Goal: Task Accomplishment & Management: Manage account settings

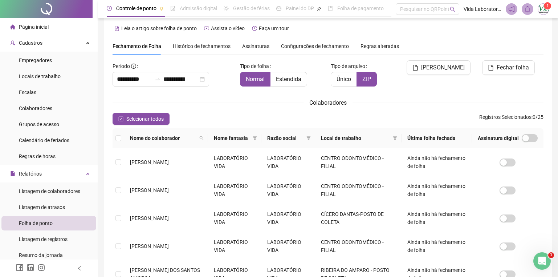
scroll to position [174, 0]
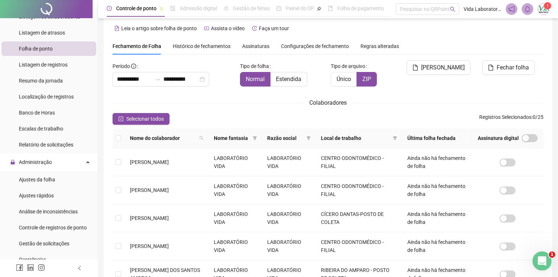
click at [536, 260] on icon "Abertura do Messenger da Intercom" at bounding box center [541, 260] width 12 height 12
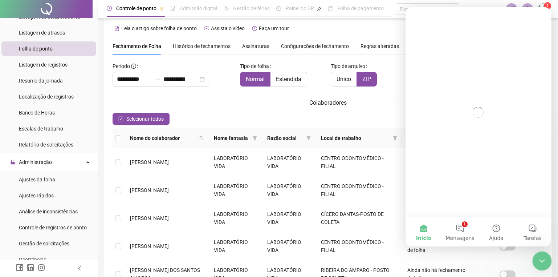
scroll to position [0, 0]
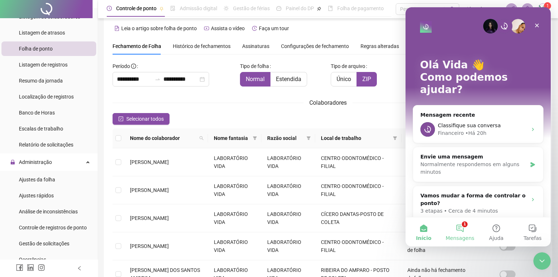
click at [458, 229] on button "1 Mensagens" at bounding box center [460, 231] width 36 height 29
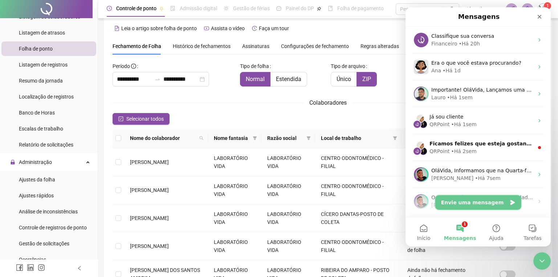
click at [487, 202] on button "Envie uma mensagem" at bounding box center [478, 202] width 86 height 15
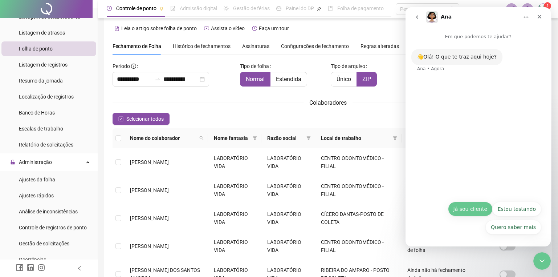
click at [456, 209] on button "Já sou cliente" at bounding box center [470, 208] width 45 height 15
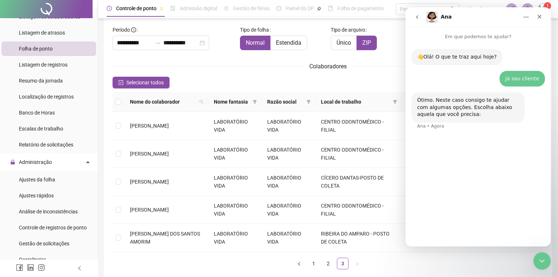
scroll to position [79, 0]
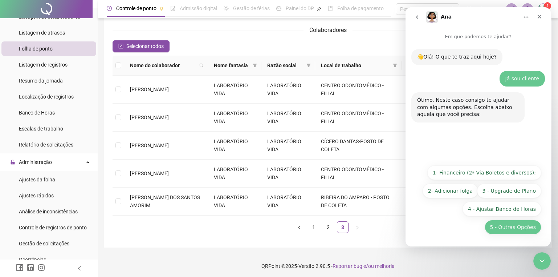
click at [511, 228] on button "5 - Outras Opções" at bounding box center [512, 227] width 57 height 15
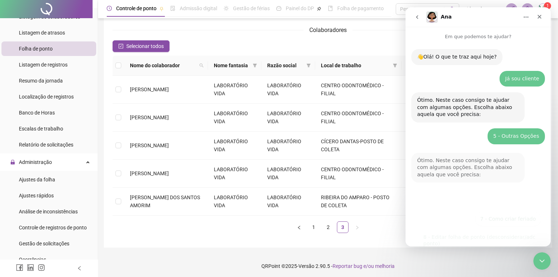
scroll to position [71, 0]
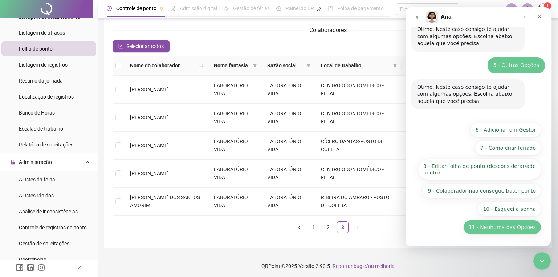
click at [487, 231] on button "11 - Nenhuma das Opções" at bounding box center [502, 227] width 78 height 15
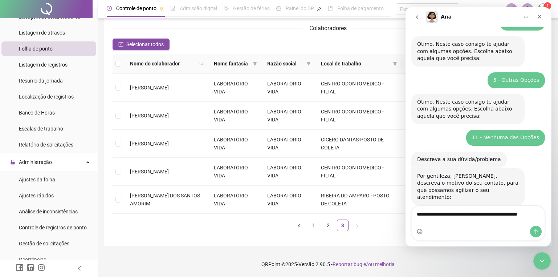
scroll to position [63, 0]
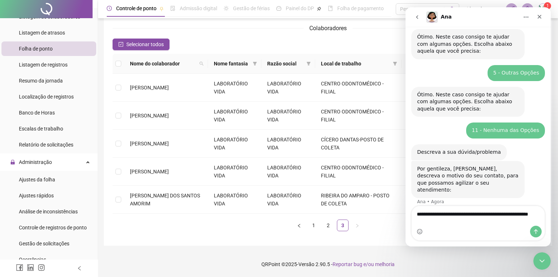
type textarea "**********"
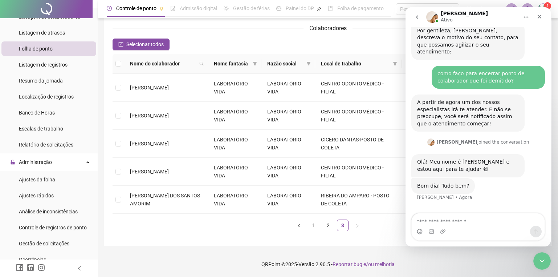
scroll to position [218, 0]
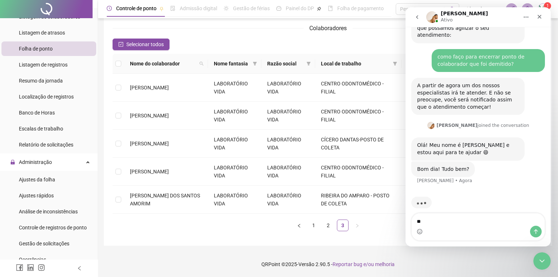
type textarea "*"
type textarea "**********"
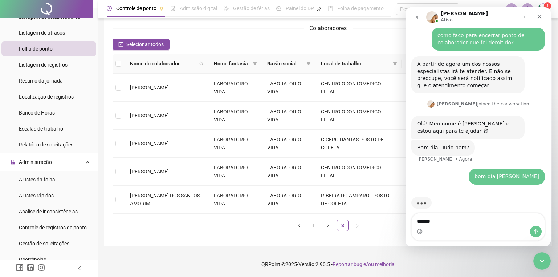
type textarea "********"
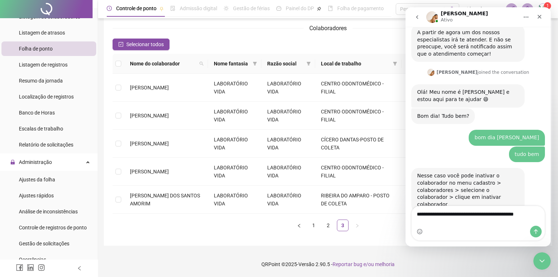
scroll to position [278, 0]
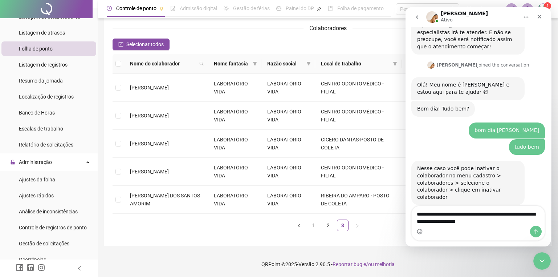
type textarea "**********"
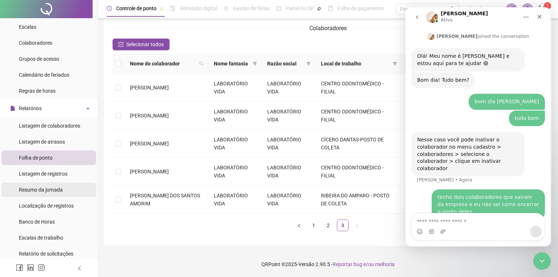
scroll to position [0, 0]
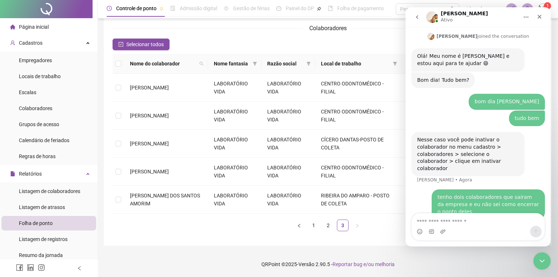
drag, startPoint x: 451, startPoint y: 138, endPoint x: 426, endPoint y: 152, distance: 28.4
click at [426, 152] on div "Nesse caso você pode inativar o colaborador no menu cadastro > colaboradores > …" at bounding box center [468, 154] width 102 height 36
click at [447, 220] on textarea "Envie uma mensagem..." at bounding box center [477, 219] width 133 height 12
type textarea "**"
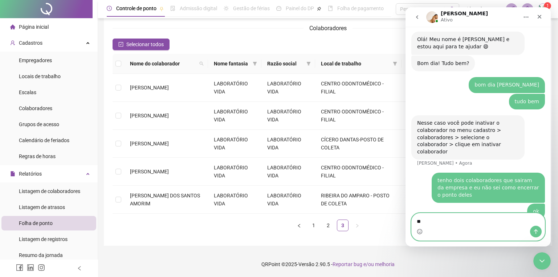
type textarea "*"
type textarea "********"
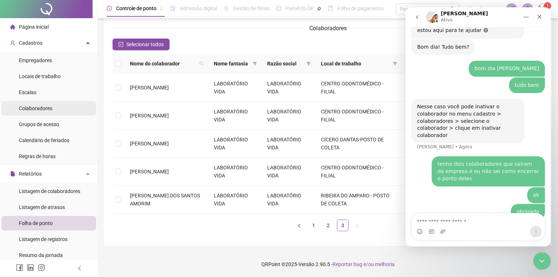
click at [43, 107] on span "Colaboradores" at bounding box center [35, 108] width 33 height 6
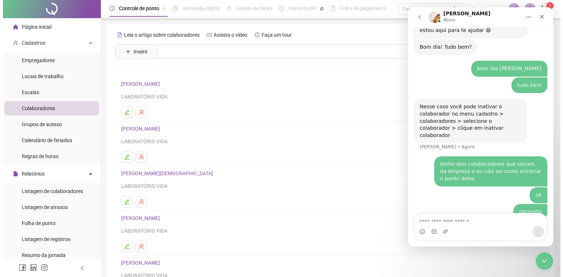
scroll to position [368, 0]
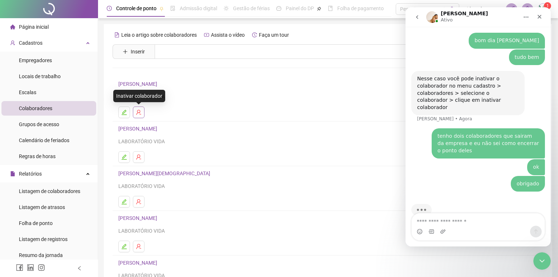
click at [139, 114] on icon "user-delete" at bounding box center [139, 112] width 6 height 6
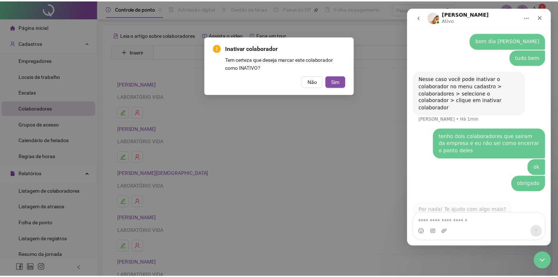
scroll to position [369, 0]
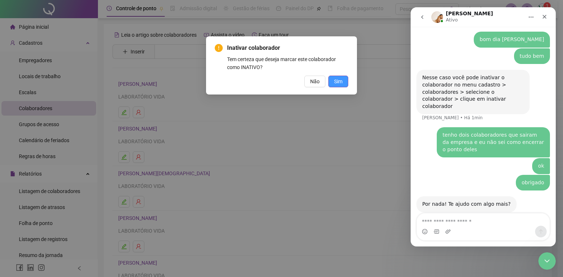
click at [337, 84] on span "Sim" at bounding box center [338, 81] width 8 height 8
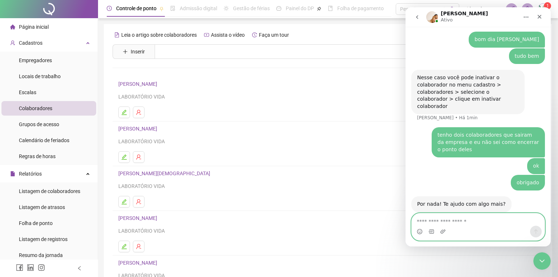
click at [496, 224] on textarea "Envie uma mensagem..." at bounding box center [477, 219] width 133 height 12
type textarea "*"
type textarea "**********"
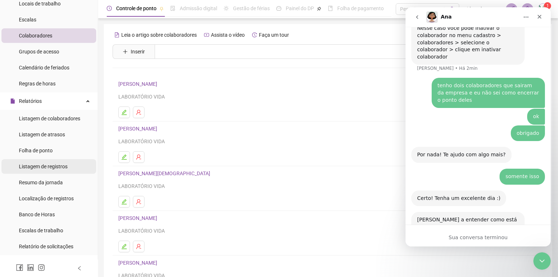
scroll to position [472, 0]
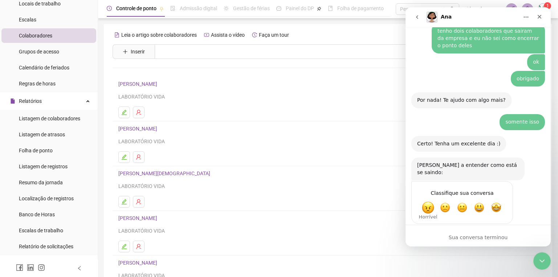
click at [432, 201] on span "Horrível" at bounding box center [427, 207] width 13 height 13
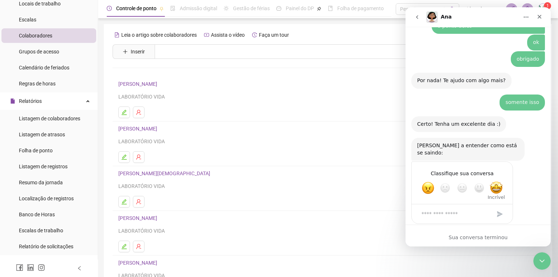
click at [499, 181] on span "Incrível" at bounding box center [496, 187] width 13 height 13
click at [498, 206] on div "Envio" at bounding box center [499, 213] width 15 height 15
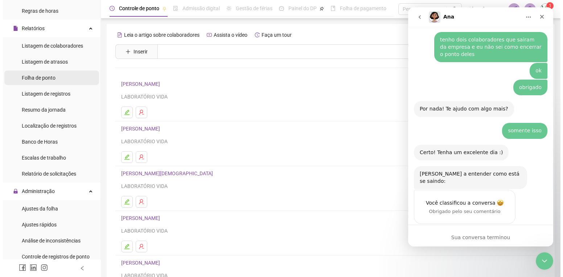
scroll to position [181, 0]
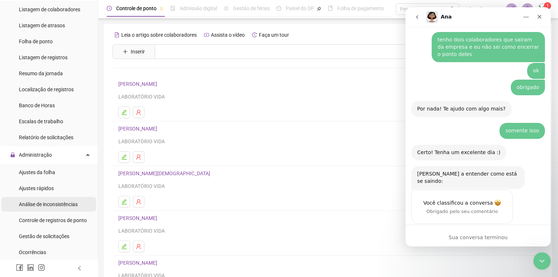
click at [55, 201] on span "Análise de inconsistências" at bounding box center [48, 204] width 59 height 6
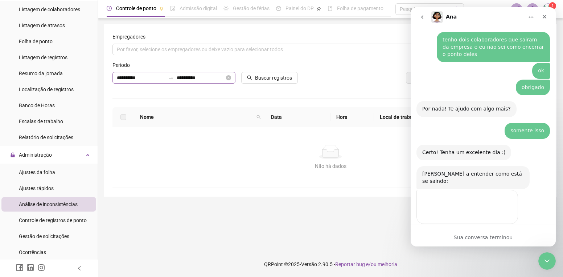
scroll to position [492, 0]
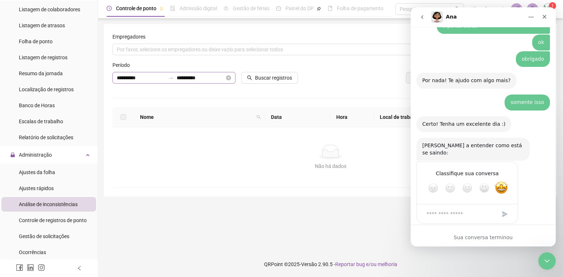
click at [228, 77] on icon "close-circle" at bounding box center [228, 77] width 5 height 5
click at [188, 78] on input at bounding box center [201, 78] width 48 height 8
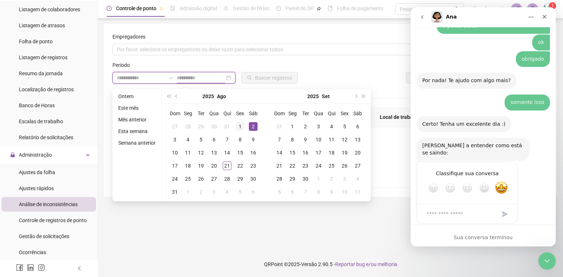
type input "**********"
click at [236, 124] on div "1" at bounding box center [240, 126] width 9 height 9
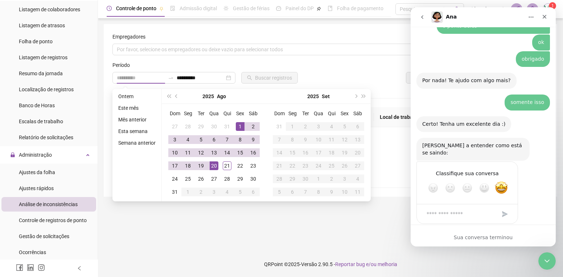
click at [211, 168] on div "20" at bounding box center [214, 165] width 9 height 9
type input "**********"
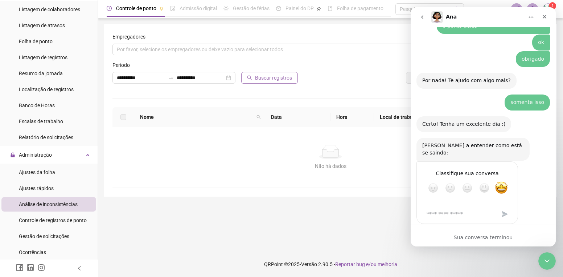
click at [275, 75] on span "Buscar registros" at bounding box center [273, 78] width 37 height 8
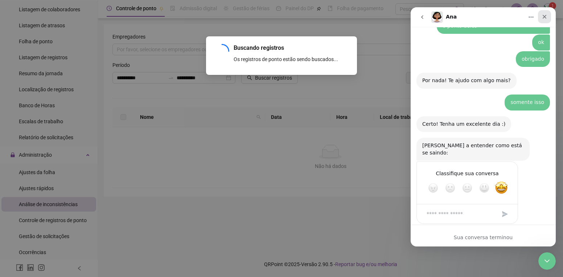
click at [545, 20] on div "Fechar" at bounding box center [544, 16] width 13 height 13
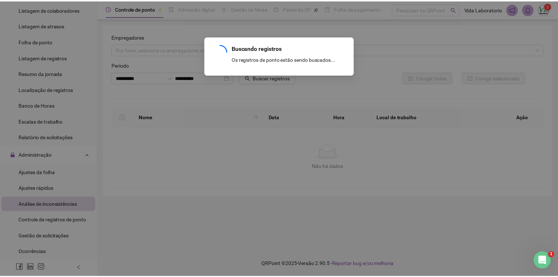
scroll to position [485, 0]
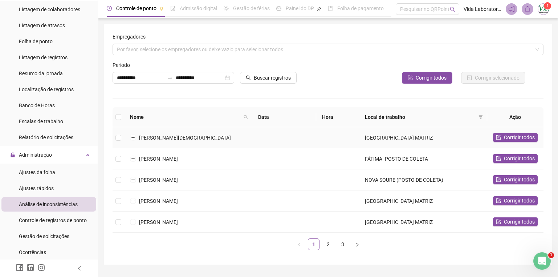
click at [143, 139] on span "[PERSON_NAME][DEMOGRAPHIC_DATA]" at bounding box center [185, 138] width 92 height 6
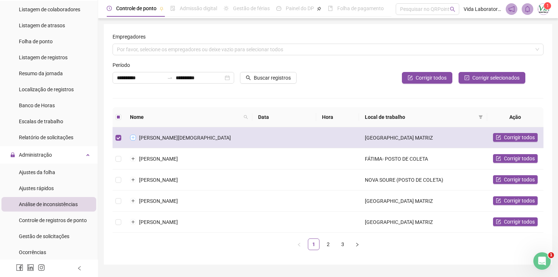
click at [134, 137] on button "Expandir linha" at bounding box center [133, 138] width 6 height 6
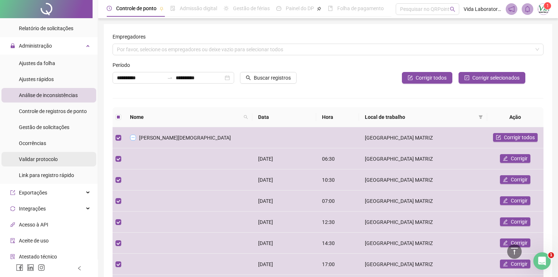
scroll to position [343, 0]
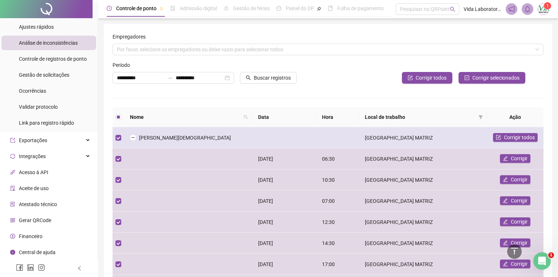
click at [137, 135] on td "[PERSON_NAME][DEMOGRAPHIC_DATA]" at bounding box center [188, 137] width 128 height 21
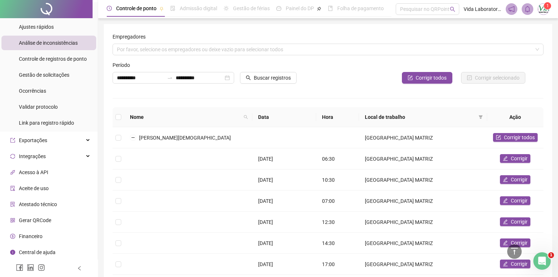
scroll to position [306, 0]
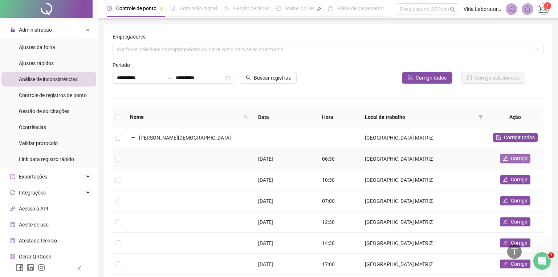
click at [509, 158] on button "Corrigir" at bounding box center [515, 158] width 30 height 9
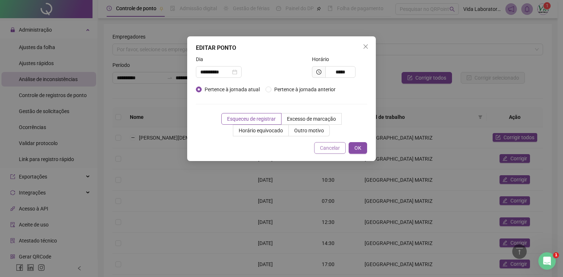
click at [333, 147] on span "Cancelar" at bounding box center [330, 148] width 20 height 8
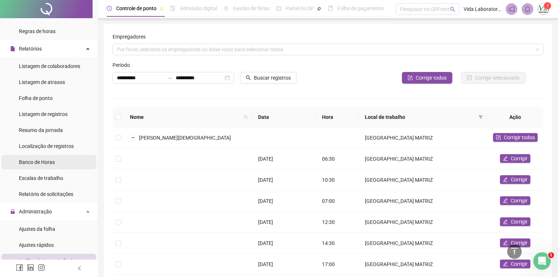
scroll to position [197, 0]
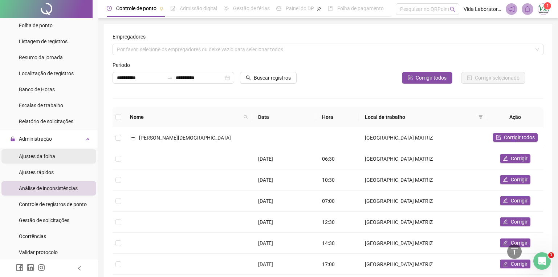
click at [55, 156] on li "Ajustes da folha" at bounding box center [48, 156] width 95 height 15
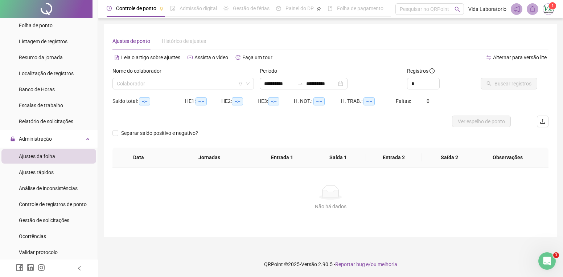
type input "**********"
click at [221, 84] on input "search" at bounding box center [180, 83] width 126 height 11
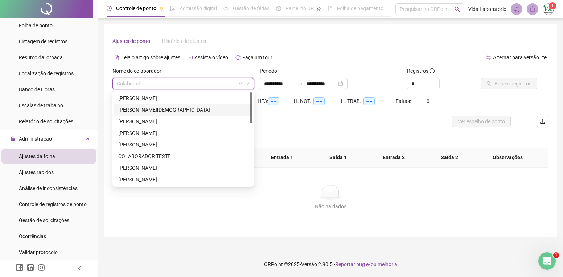
click at [156, 110] on div "[PERSON_NAME][DEMOGRAPHIC_DATA]" at bounding box center [183, 110] width 130 height 8
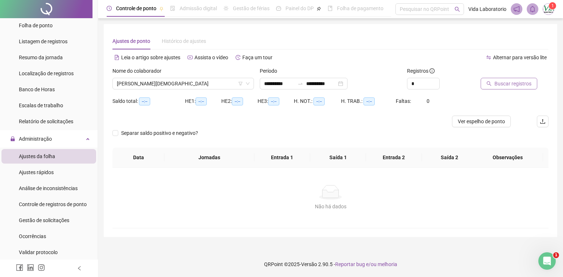
click at [504, 86] on span "Buscar registros" at bounding box center [513, 83] width 37 height 8
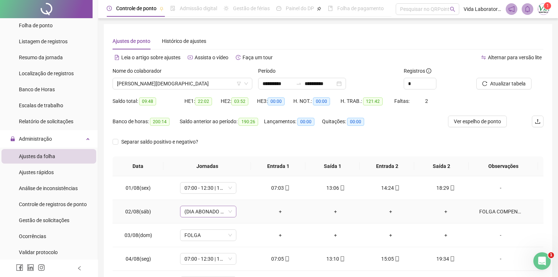
click at [230, 211] on span "(DIA ABONADO PARCIALMENTE)" at bounding box center [208, 211] width 48 height 11
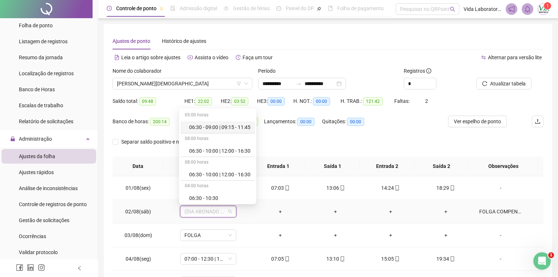
click at [230, 211] on span "(DIA ABONADO PARCIALMENTE)" at bounding box center [208, 211] width 48 height 11
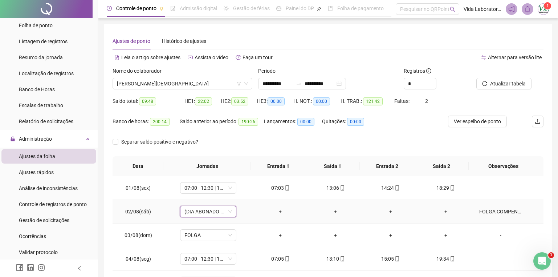
click at [230, 211] on span "(DIA ABONADO PARCIALMENTE)" at bounding box center [208, 211] width 48 height 11
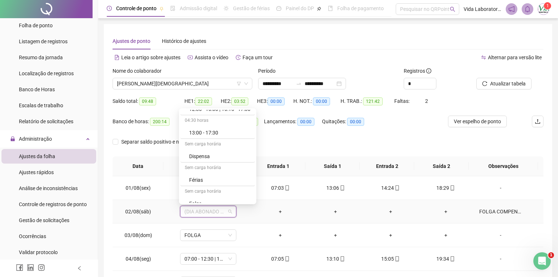
scroll to position [1252, 0]
drag, startPoint x: 212, startPoint y: 145, endPoint x: 226, endPoint y: 160, distance: 20.0
click at [212, 145] on div "Folga" at bounding box center [219, 149] width 61 height 8
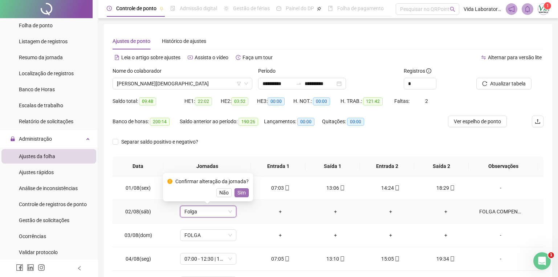
click at [240, 189] on span "Sim" at bounding box center [241, 192] width 8 height 8
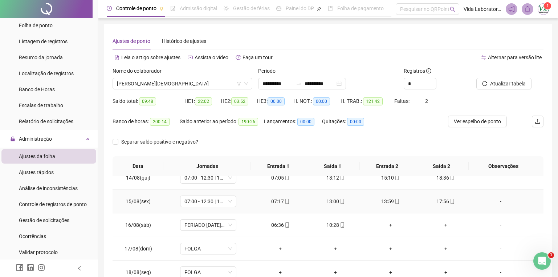
scroll to position [94, 0]
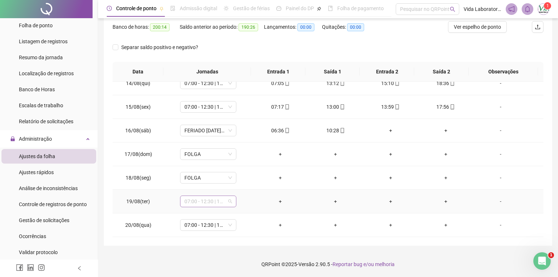
click at [228, 202] on span "07:00 - 12:30 | 14:30 - 17:00" at bounding box center [208, 201] width 48 height 11
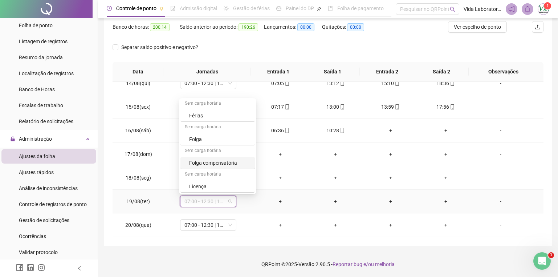
click at [222, 157] on div "Folga compensatória" at bounding box center [217, 163] width 74 height 12
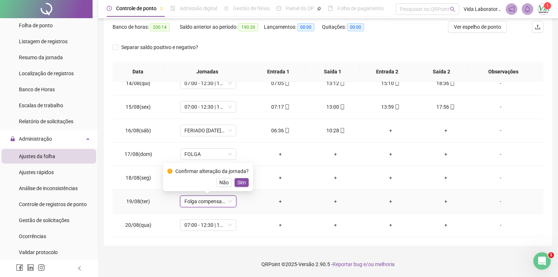
drag, startPoint x: 240, startPoint y: 182, endPoint x: 231, endPoint y: 202, distance: 22.1
click at [240, 182] on span "Sim" at bounding box center [241, 182] width 8 height 8
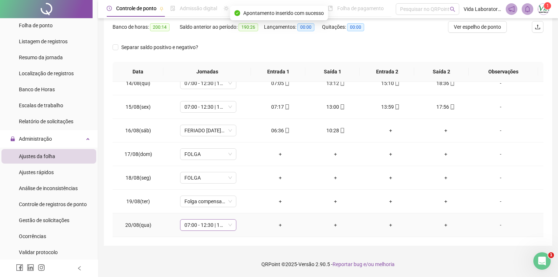
click at [226, 229] on span "07:00 - 12:30 | 14:30 - 17:00" at bounding box center [208, 224] width 48 height 11
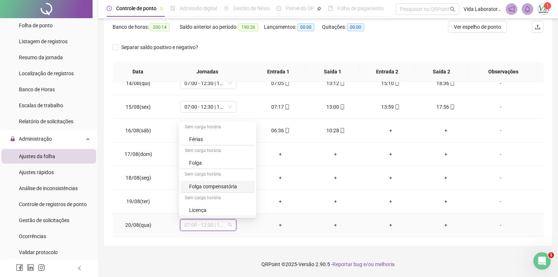
click at [230, 184] on div "Folga compensatória" at bounding box center [219, 186] width 61 height 8
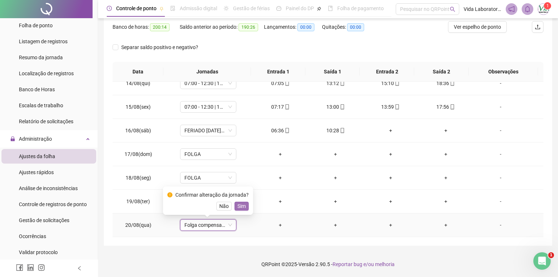
click at [242, 206] on span "Sim" at bounding box center [241, 206] width 8 height 8
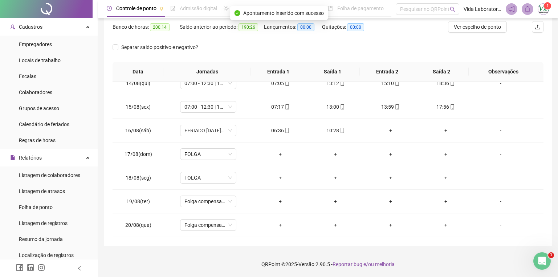
scroll to position [0, 0]
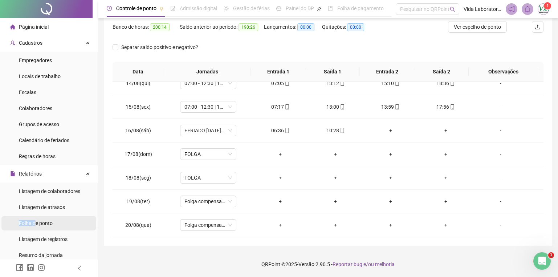
click at [37, 219] on div "Folha de ponto" at bounding box center [36, 223] width 34 height 15
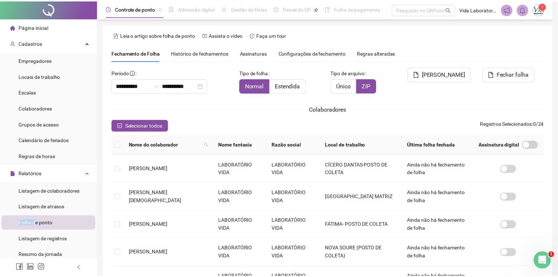
scroll to position [7, 0]
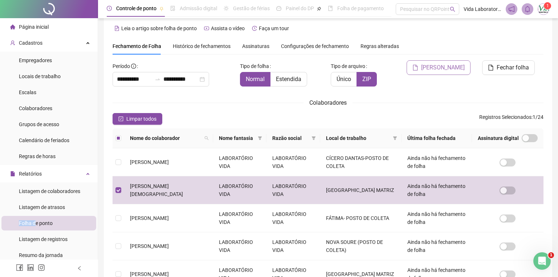
click at [441, 71] on button "[PERSON_NAME]" at bounding box center [438, 67] width 64 height 15
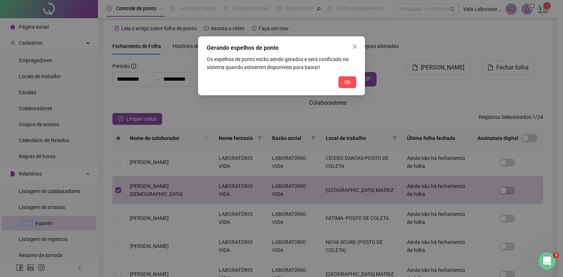
click at [342, 80] on button "Ok" at bounding box center [348, 82] width 18 height 12
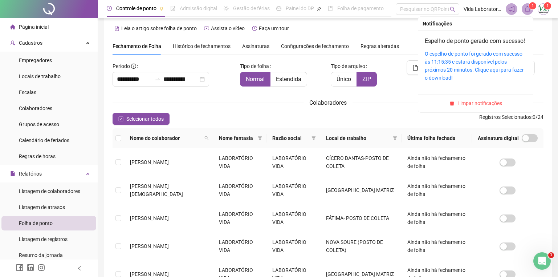
click at [528, 9] on icon "bell" at bounding box center [527, 9] width 7 height 7
click at [452, 76] on link "O espelho de ponto foi gerado com sucesso às 11:15:35 e estará disponível pelos…" at bounding box center [474, 66] width 99 height 30
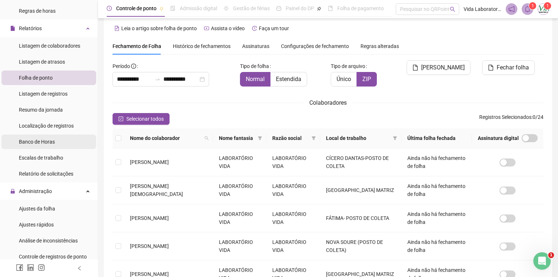
scroll to position [181, 0]
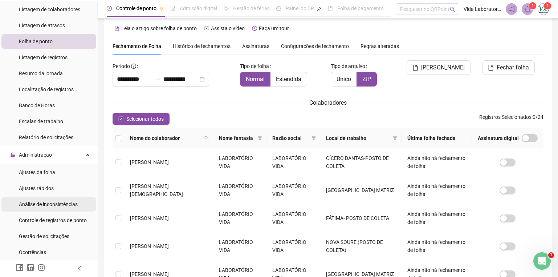
click at [53, 205] on span "Análise de inconsistências" at bounding box center [48, 204] width 59 height 6
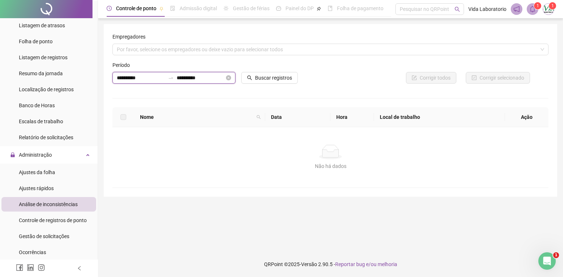
click at [224, 78] on input "**********" at bounding box center [201, 78] width 48 height 8
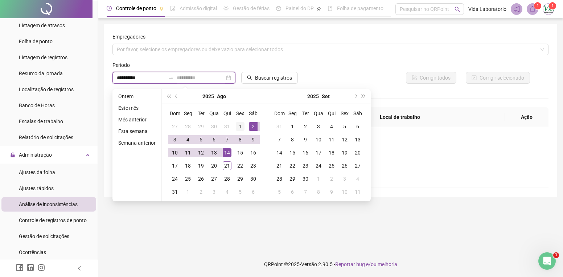
type input "**********"
click at [240, 125] on div "1" at bounding box center [240, 126] width 9 height 9
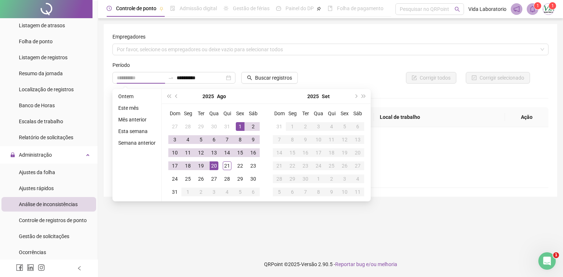
click at [211, 164] on div "20" at bounding box center [214, 165] width 9 height 9
type input "**********"
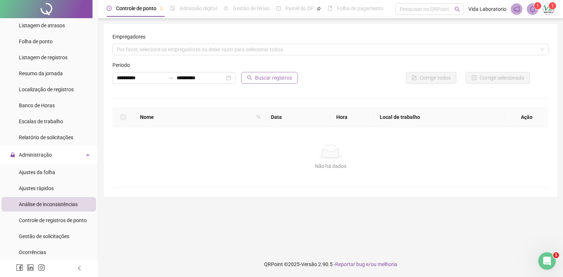
click at [286, 77] on span "Buscar registros" at bounding box center [273, 78] width 37 height 8
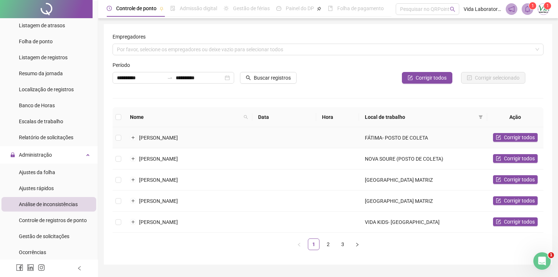
click at [140, 132] on td "[PERSON_NAME]" at bounding box center [188, 137] width 128 height 21
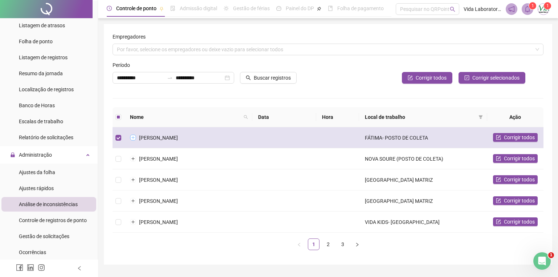
click at [132, 135] on button "Expandir linha" at bounding box center [133, 138] width 6 height 6
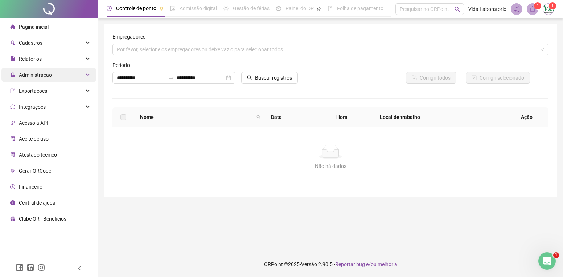
click at [73, 73] on div "Administração" at bounding box center [48, 74] width 95 height 15
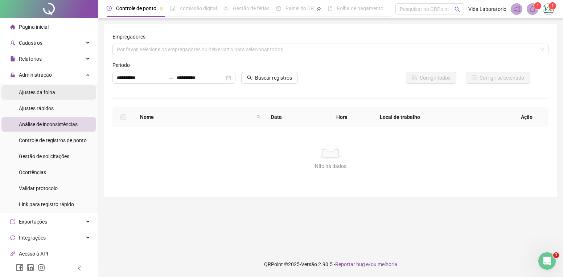
click at [46, 93] on span "Ajustes da folha" at bounding box center [37, 92] width 36 height 6
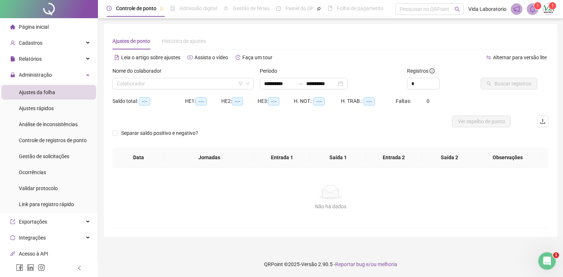
type input "**********"
click at [209, 77] on div "Nome do colaborador Colaborador" at bounding box center [183, 78] width 142 height 22
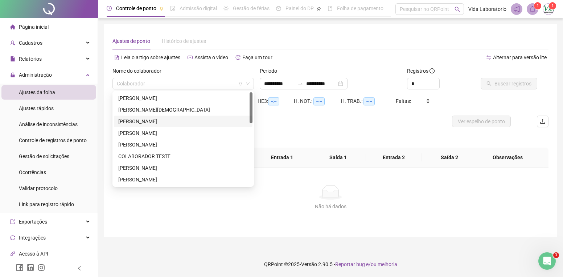
click at [158, 122] on div "[PERSON_NAME]" at bounding box center [183, 121] width 130 height 8
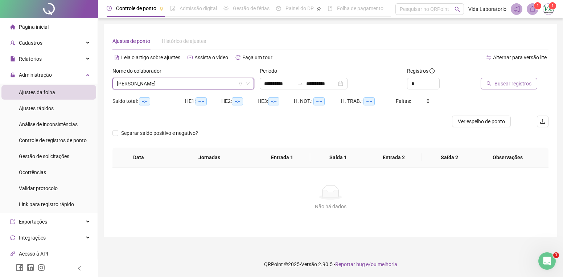
click at [499, 81] on span "Buscar registros" at bounding box center [513, 83] width 37 height 8
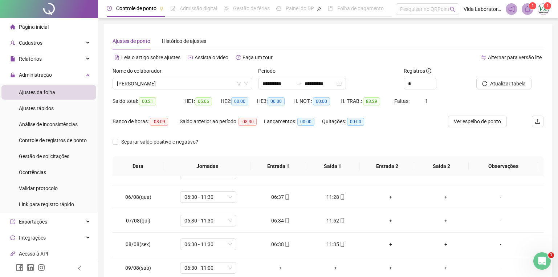
scroll to position [145, 0]
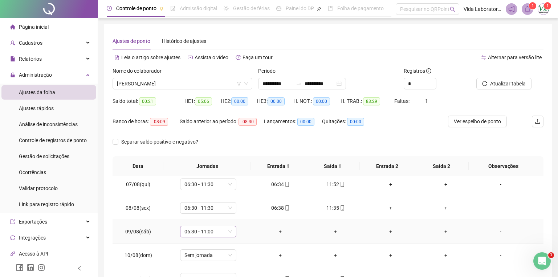
click at [229, 228] on span "06:30 - 11:00" at bounding box center [208, 231] width 48 height 11
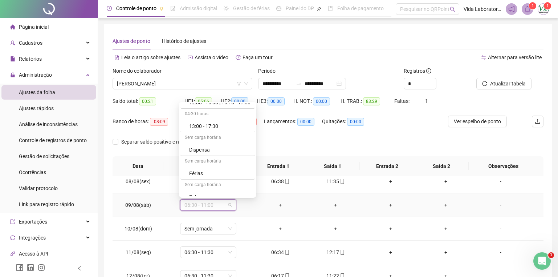
scroll to position [1252, 0]
click at [209, 138] on div "Folga" at bounding box center [217, 143] width 74 height 12
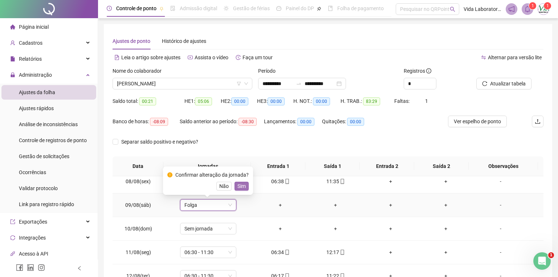
click at [238, 184] on span "Sim" at bounding box center [241, 186] width 8 height 8
click at [199, 207] on span "Folga" at bounding box center [208, 204] width 48 height 11
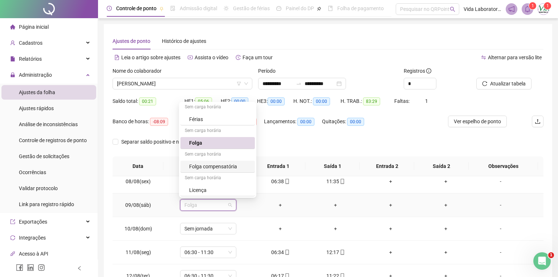
click at [223, 166] on div "Folga compensatória" at bounding box center [219, 166] width 61 height 8
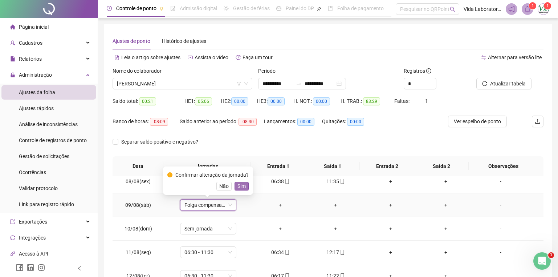
click at [245, 187] on button "Sim" at bounding box center [241, 185] width 14 height 9
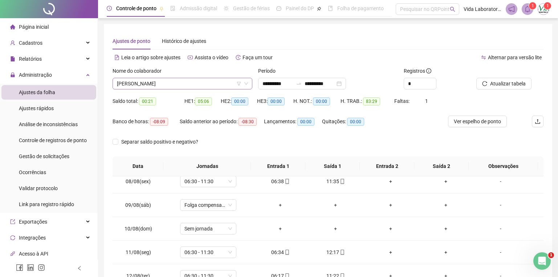
click at [220, 86] on span "[PERSON_NAME]" at bounding box center [182, 83] width 131 height 11
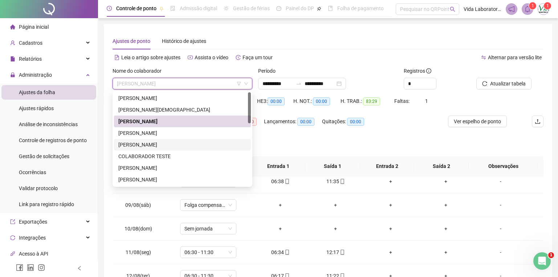
click at [147, 147] on div "[PERSON_NAME]" at bounding box center [182, 144] width 128 height 8
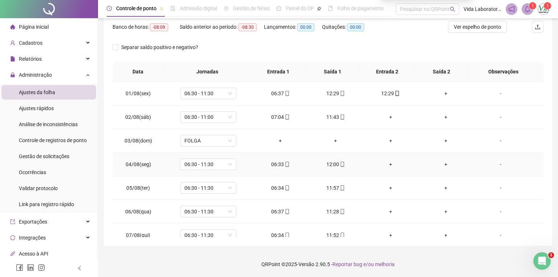
scroll to position [58, 0]
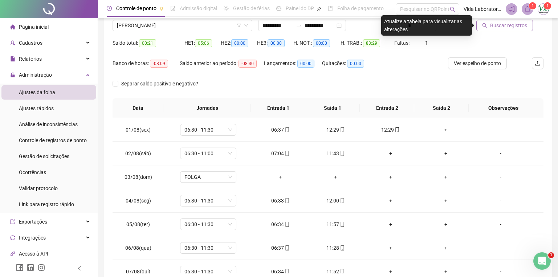
click at [504, 22] on span "Buscar registros" at bounding box center [508, 25] width 37 height 8
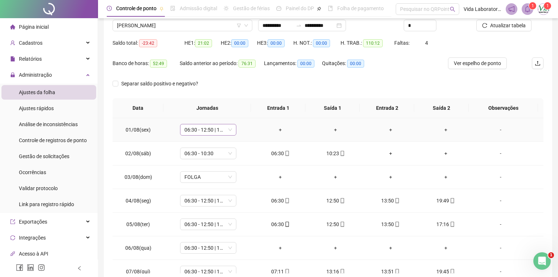
click at [229, 129] on span "06:30 - 12:50 | 13:50 - 16:30" at bounding box center [208, 129] width 48 height 11
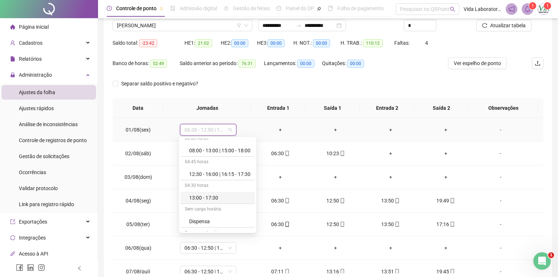
scroll to position [1252, 0]
click at [220, 202] on div "Folga compensatória" at bounding box center [219, 201] width 61 height 8
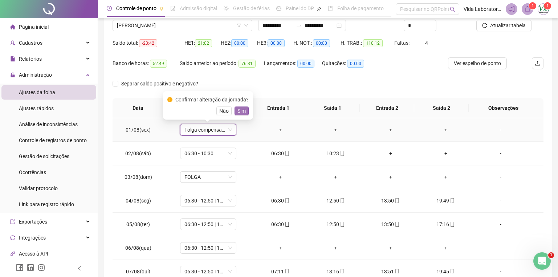
click at [242, 110] on span "Sim" at bounding box center [241, 111] width 8 height 8
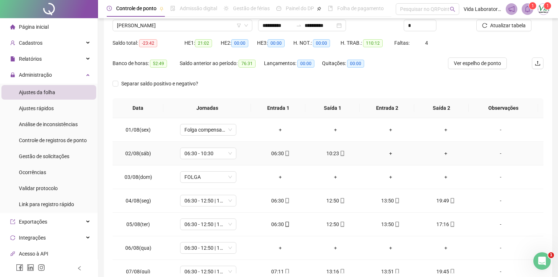
scroll to position [73, 0]
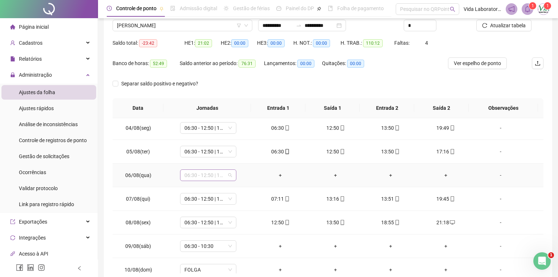
click at [229, 176] on span "06:30 - 12:50 | 13:50 - 16:30" at bounding box center [208, 174] width 48 height 11
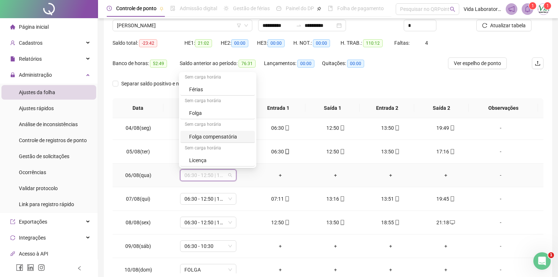
click at [217, 137] on div "Folga compensatória" at bounding box center [219, 136] width 61 height 8
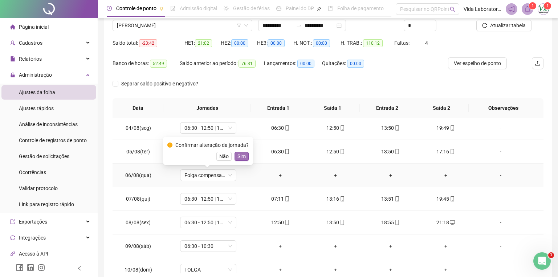
click at [243, 158] on span "Sim" at bounding box center [241, 156] width 8 height 8
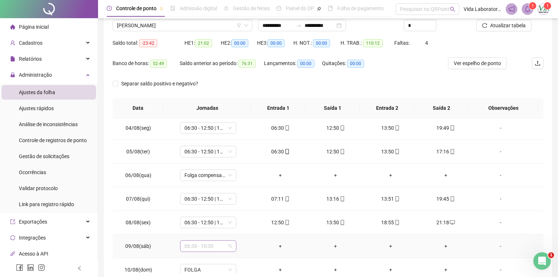
click at [230, 244] on span "06:30 - 10:30" at bounding box center [208, 245] width 48 height 11
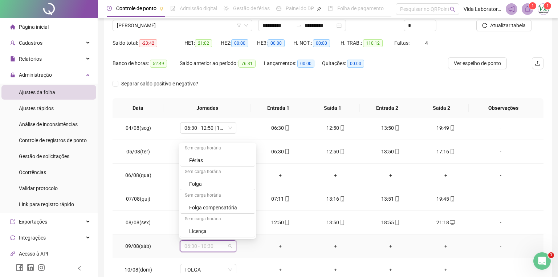
click at [224, 207] on div "Folga compensatória" at bounding box center [219, 207] width 61 height 8
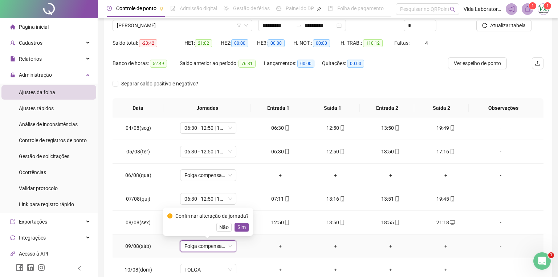
drag, startPoint x: 242, startPoint y: 228, endPoint x: 270, endPoint y: 194, distance: 43.6
click at [242, 227] on span "Sim" at bounding box center [241, 227] width 8 height 8
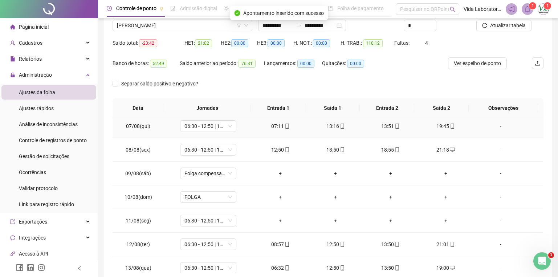
scroll to position [181, 0]
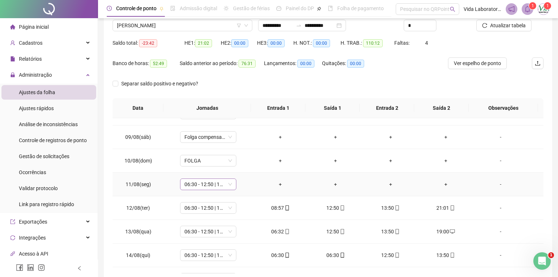
click at [228, 180] on span "06:30 - 12:50 | 13:50 - 16:30" at bounding box center [208, 184] width 48 height 11
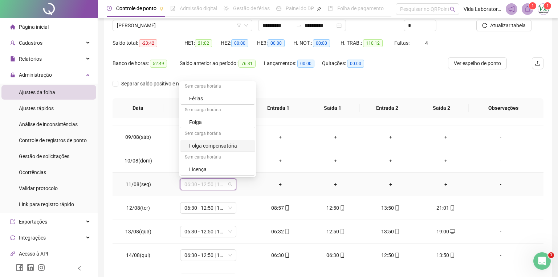
click at [211, 142] on div "Folga compensatória" at bounding box center [219, 146] width 61 height 8
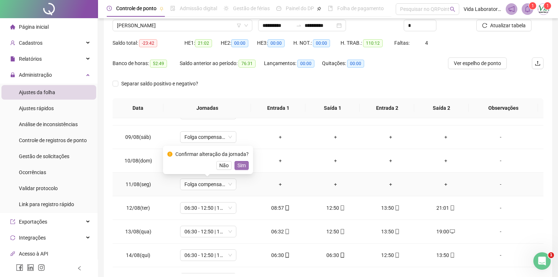
click at [243, 162] on span "Sim" at bounding box center [241, 165] width 8 height 8
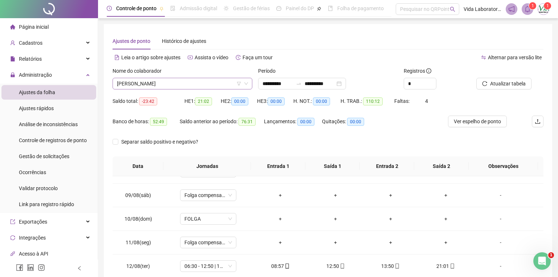
click at [246, 83] on icon "down" at bounding box center [246, 83] width 4 height 4
click at [220, 85] on span "[PERSON_NAME]" at bounding box center [182, 83] width 131 height 11
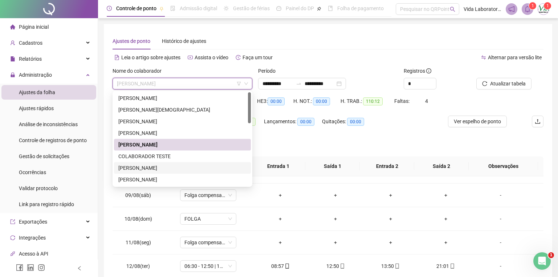
scroll to position [36, 0]
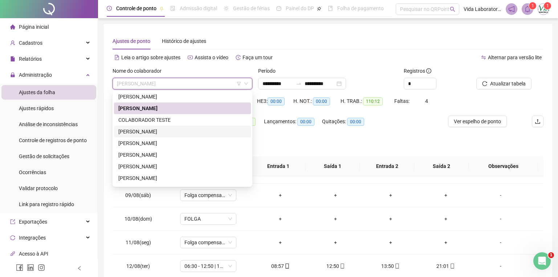
click at [144, 130] on div "[PERSON_NAME]" at bounding box center [182, 131] width 128 height 8
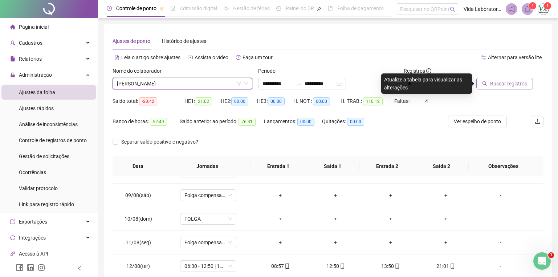
click at [520, 85] on span "Buscar registros" at bounding box center [508, 83] width 37 height 8
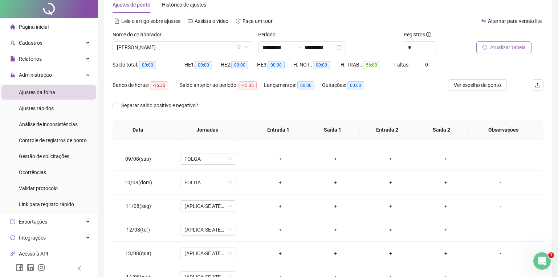
scroll to position [0, 0]
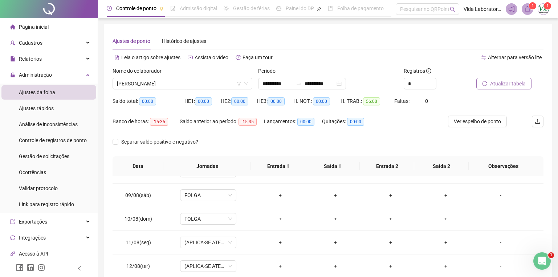
click at [492, 84] on span "Atualizar tabela" at bounding box center [508, 83] width 36 height 8
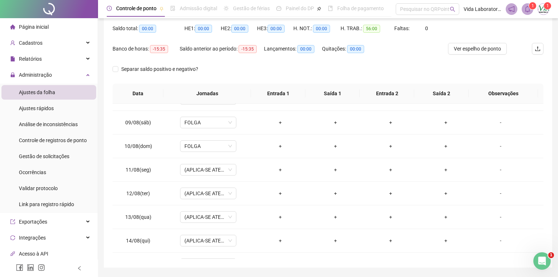
scroll to position [94, 0]
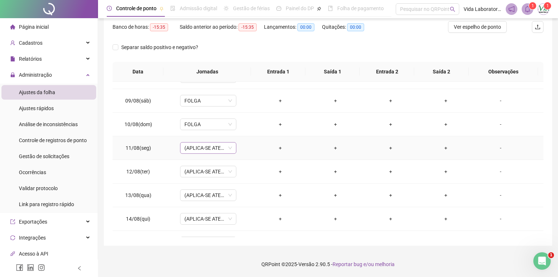
click at [228, 148] on span "(APLICA-SE ATESTADO)" at bounding box center [208, 147] width 48 height 11
click at [391, 38] on div "Banco de horas: -15:35 Saldo anterior ao período: -15:35 Lançamentos: 00:00 Qui…" at bounding box center [273, 31] width 323 height 20
click at [543, 259] on icon "Abertura do Messenger da Intercom" at bounding box center [541, 260] width 12 height 12
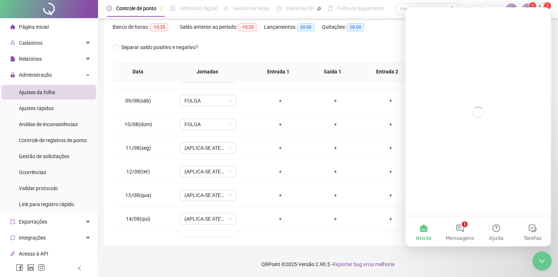
scroll to position [0, 0]
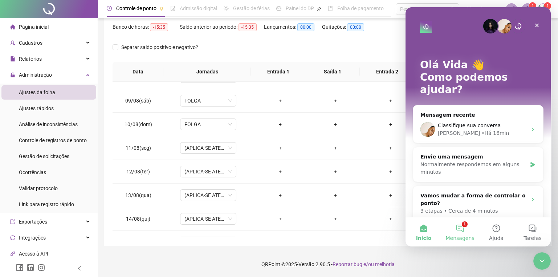
click at [458, 226] on button "1 Mensagens" at bounding box center [460, 231] width 36 height 29
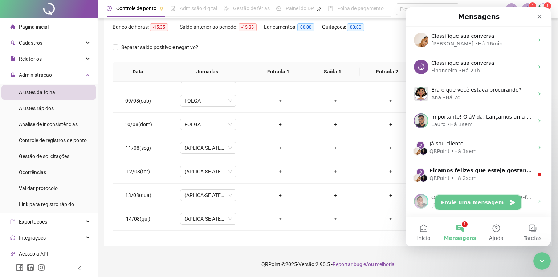
click at [487, 201] on button "Envie uma mensagem" at bounding box center [478, 202] width 86 height 15
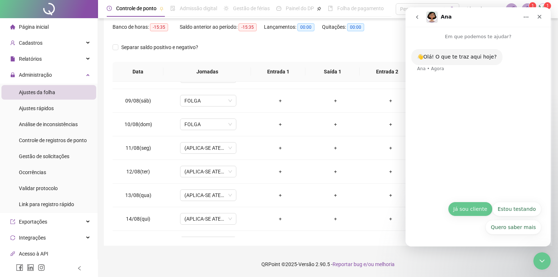
click at [473, 208] on button "Já sou cliente" at bounding box center [470, 208] width 45 height 15
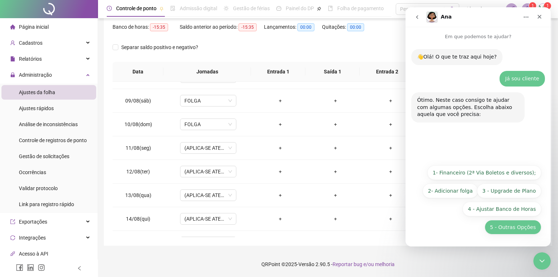
click at [505, 231] on button "5 - Outras Opções" at bounding box center [512, 227] width 57 height 15
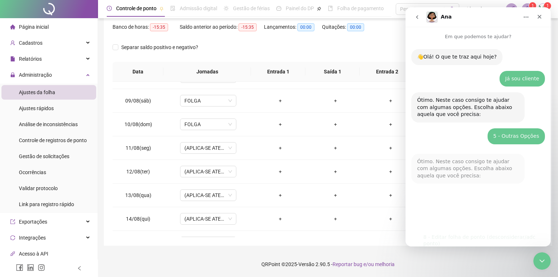
scroll to position [71, 0]
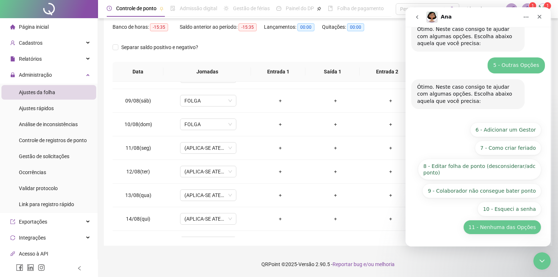
click at [501, 229] on button "11 - Nenhuma das Opções" at bounding box center [502, 227] width 78 height 15
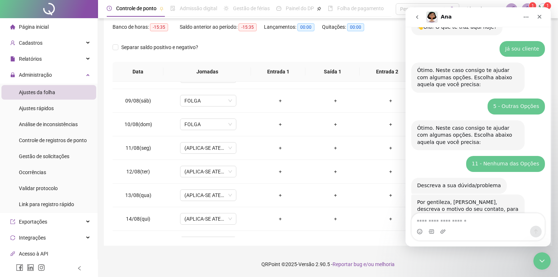
scroll to position [56, 0]
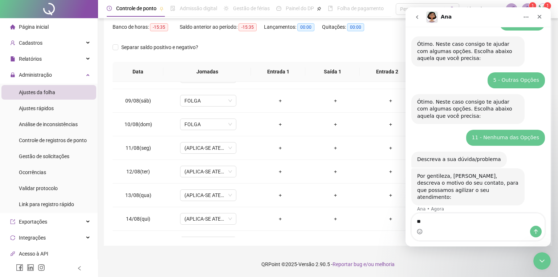
type textarea "*"
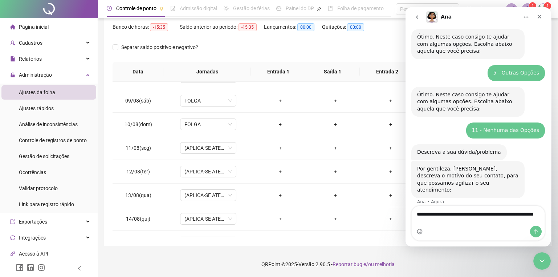
type textarea "**********"
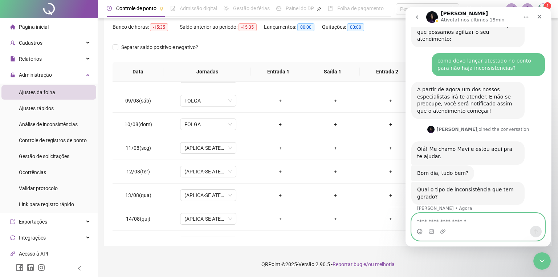
scroll to position [213, 0]
click at [459, 222] on textarea "Envie uma mensagem..." at bounding box center [477, 219] width 133 height 12
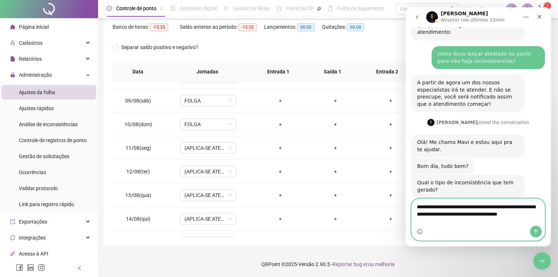
scroll to position [228, 0]
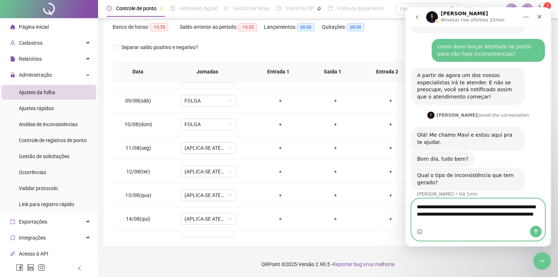
type textarea "**********"
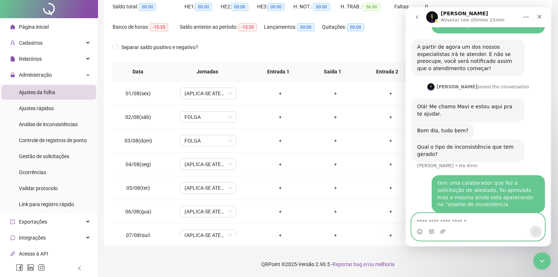
scroll to position [0, 0]
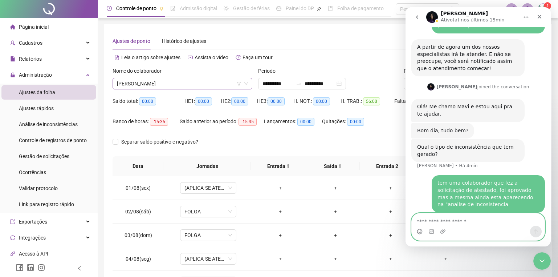
click at [202, 82] on span "[PERSON_NAME]" at bounding box center [182, 83] width 131 height 11
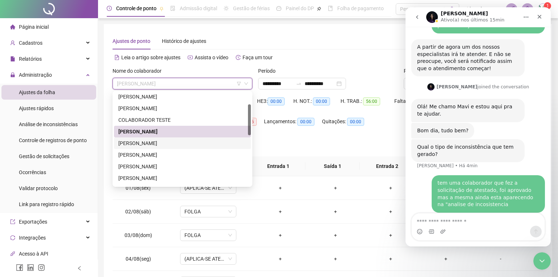
click at [150, 144] on div "[PERSON_NAME]" at bounding box center [182, 143] width 128 height 8
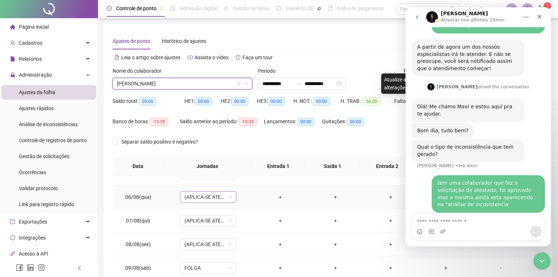
scroll to position [73, 0]
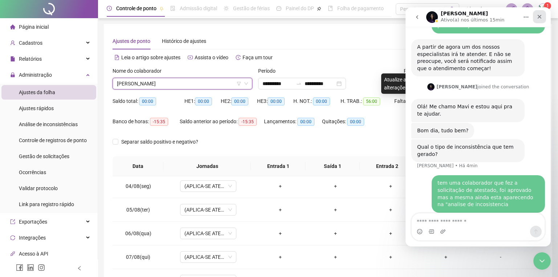
click at [537, 16] on icon "Fechar" at bounding box center [539, 17] width 6 height 6
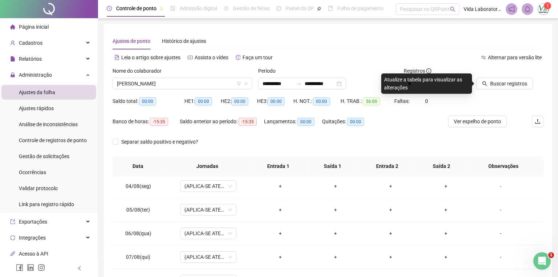
scroll to position [256, 0]
click at [502, 81] on span "Buscar registros" at bounding box center [508, 83] width 37 height 8
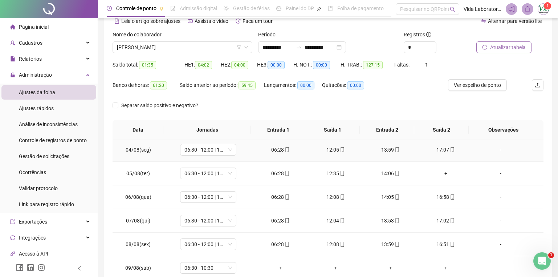
scroll to position [94, 0]
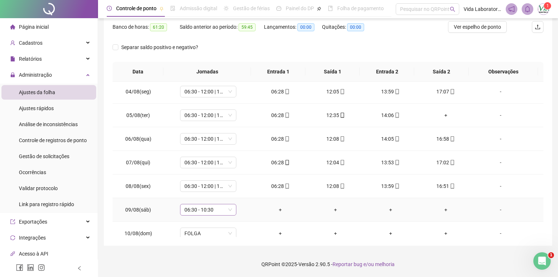
click at [229, 209] on span "06:30 - 10:30" at bounding box center [208, 209] width 48 height 11
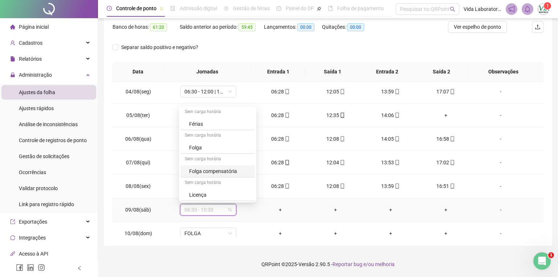
click at [228, 171] on div "Folga compensatória" at bounding box center [219, 171] width 61 height 8
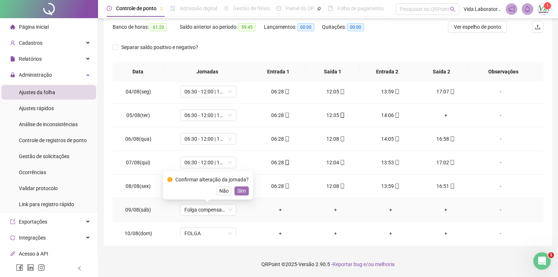
click at [244, 188] on span "Sim" at bounding box center [241, 191] width 8 height 8
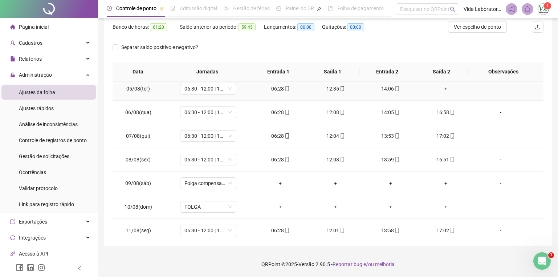
scroll to position [0, 0]
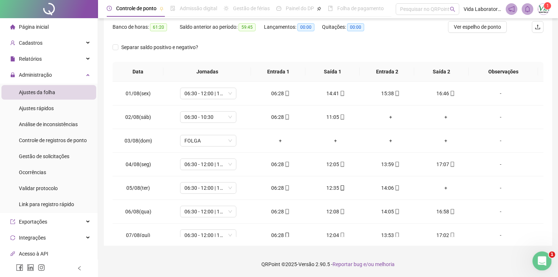
click at [541, 260] on icon "Abertura do Messenger da Intercom" at bounding box center [540, 260] width 5 height 6
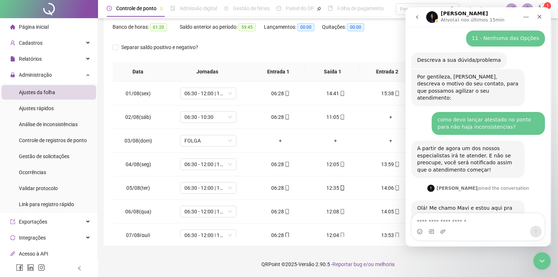
scroll to position [256, 0]
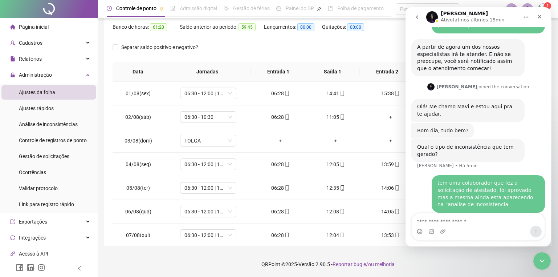
click at [477, 143] on div "Qual o tipo de inconsistência que tem gerado?" at bounding box center [468, 150] width 102 height 14
drag, startPoint x: 477, startPoint y: 137, endPoint x: 475, endPoint y: 176, distance: 39.6
click at [475, 179] on div "tem uma colaborador que fez a solicitação de atestado, foi aprovado mas a mesma…" at bounding box center [488, 193] width 102 height 28
click at [481, 193] on div "tem uma colaborador que fez a solicitação de atestado, foi aprovado mas a mesma…" at bounding box center [488, 193] width 102 height 28
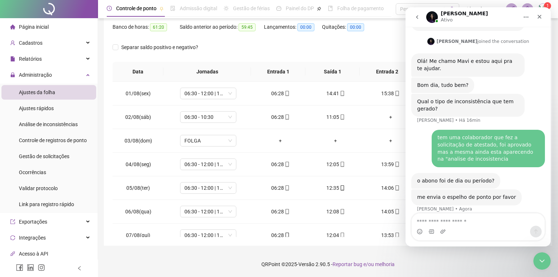
scroll to position [340, 0]
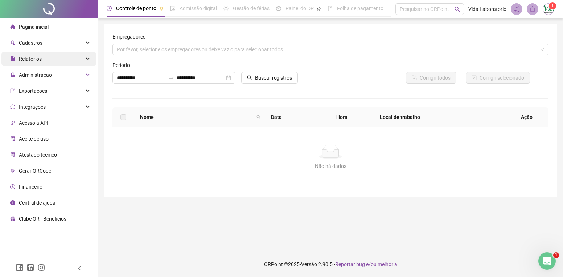
click at [30, 57] on span "Relatórios" at bounding box center [30, 59] width 23 height 6
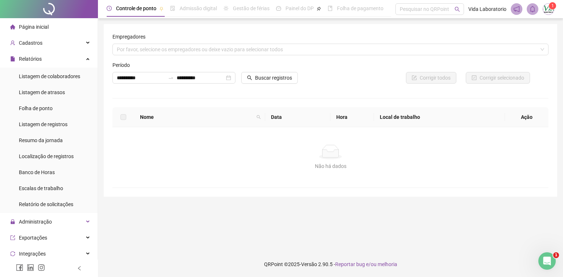
click at [66, 213] on ul "Página inicial Cadastros Relatórios Listagem de colaboradores Listagem de atras…" at bounding box center [49, 196] width 98 height 356
click at [61, 220] on div "Administração" at bounding box center [48, 221] width 95 height 15
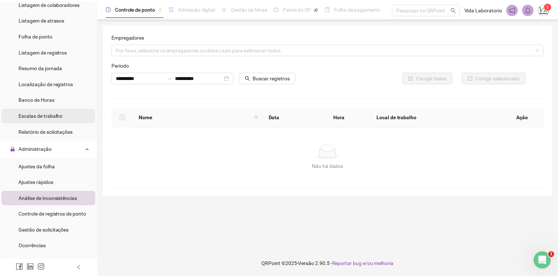
scroll to position [109, 0]
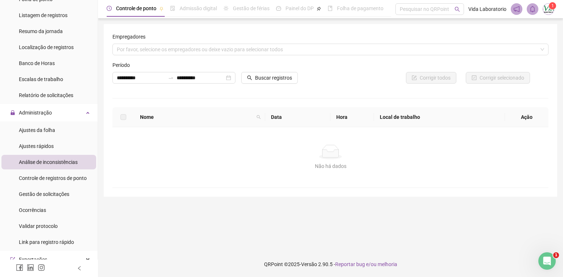
click at [52, 163] on span "Análise de inconsistências" at bounding box center [48, 162] width 59 height 6
click at [229, 77] on icon "close-circle" at bounding box center [228, 77] width 5 height 5
click at [197, 79] on input at bounding box center [201, 78] width 48 height 8
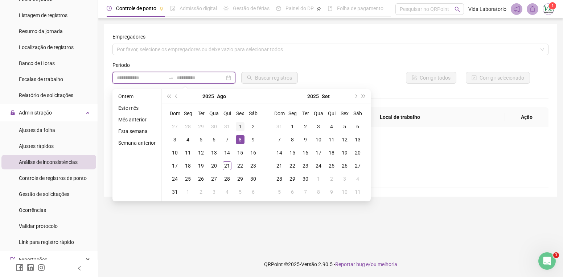
type input "**********"
click at [236, 126] on div "1" at bounding box center [240, 126] width 9 height 9
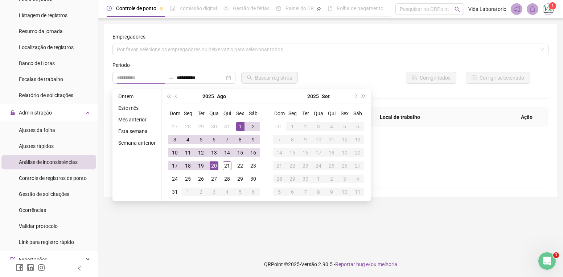
click at [210, 165] on div "20" at bounding box center [214, 165] width 9 height 9
type input "**********"
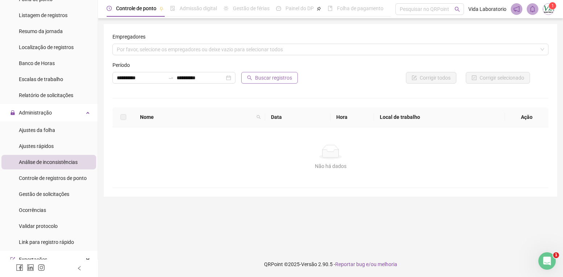
click at [273, 82] on button "Buscar registros" at bounding box center [269, 78] width 57 height 12
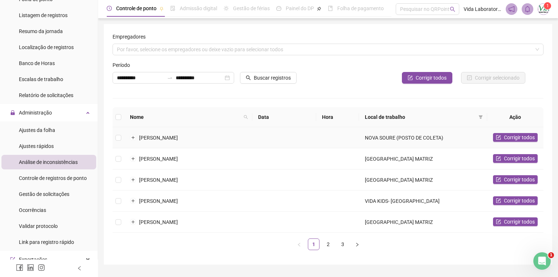
click at [173, 138] on span "[PERSON_NAME]" at bounding box center [158, 138] width 39 height 6
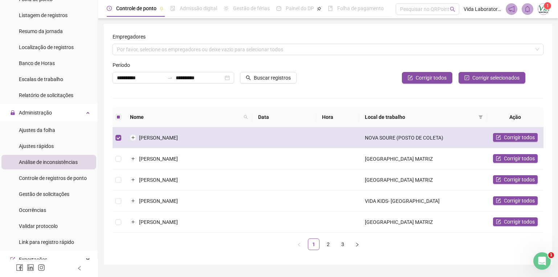
click at [134, 133] on td "[PERSON_NAME]" at bounding box center [188, 137] width 128 height 21
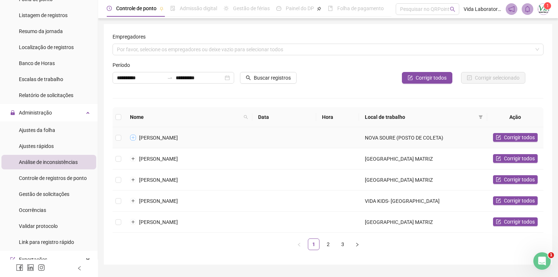
click at [135, 137] on button "Expandir linha" at bounding box center [133, 138] width 6 height 6
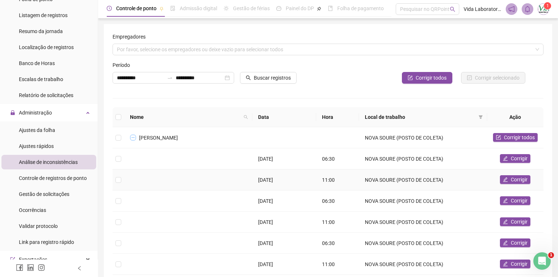
scroll to position [36, 0]
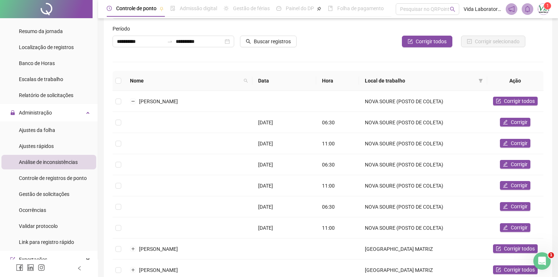
click at [43, 167] on div "Análise de inconsistências" at bounding box center [48, 162] width 59 height 15
click at [48, 164] on span "Análise de inconsistências" at bounding box center [48, 162] width 59 height 6
click at [131, 100] on button "Colapsar linha" at bounding box center [133, 101] width 6 height 6
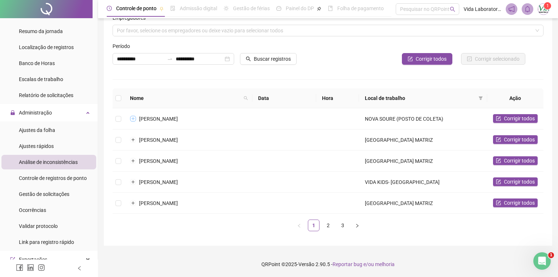
scroll to position [19, 0]
click at [134, 136] on td "[PERSON_NAME]" at bounding box center [188, 139] width 128 height 21
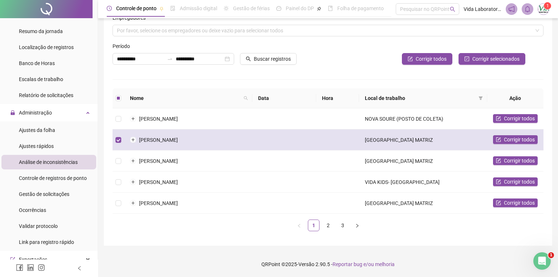
click at [178, 142] on span "[PERSON_NAME]" at bounding box center [158, 140] width 39 height 6
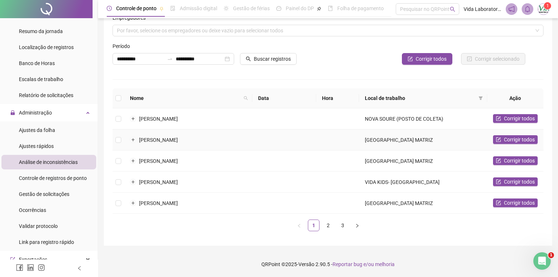
click at [176, 140] on span "[PERSON_NAME]" at bounding box center [158, 140] width 39 height 6
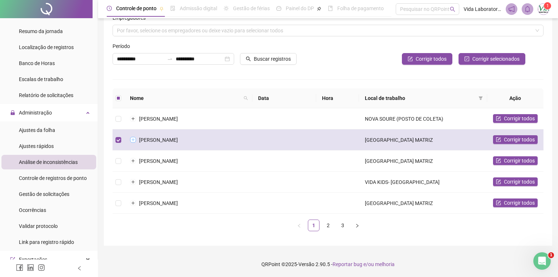
click at [133, 137] on button "Expandir linha" at bounding box center [133, 140] width 6 height 6
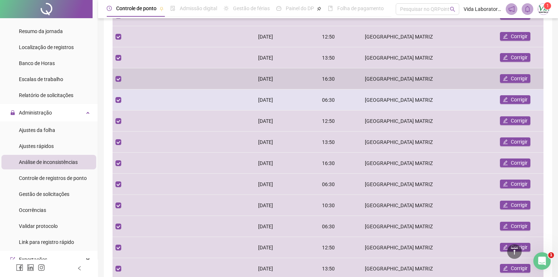
scroll to position [55, 0]
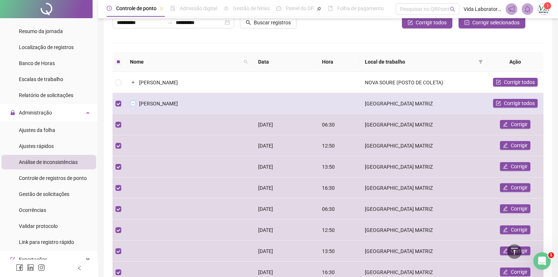
click at [133, 102] on button "Colapsar linha" at bounding box center [133, 104] width 6 height 6
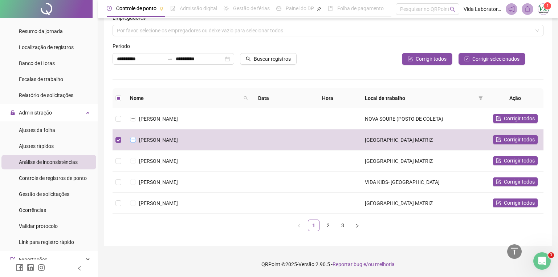
scroll to position [19, 0]
click at [133, 160] on button "Expandir linha" at bounding box center [133, 161] width 6 height 6
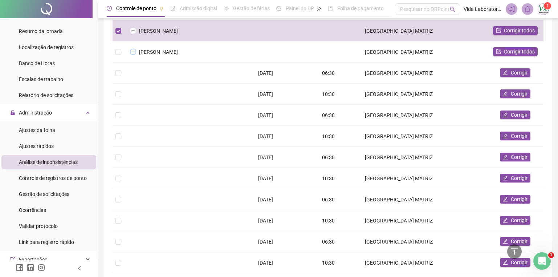
scroll to position [91, 0]
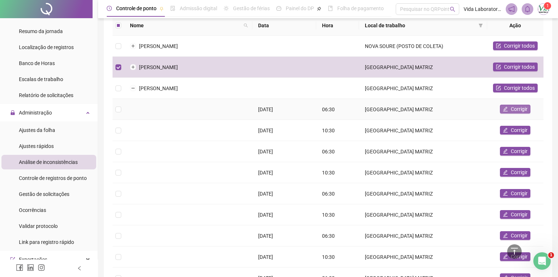
click at [519, 106] on span "Corrigir" at bounding box center [519, 109] width 17 height 8
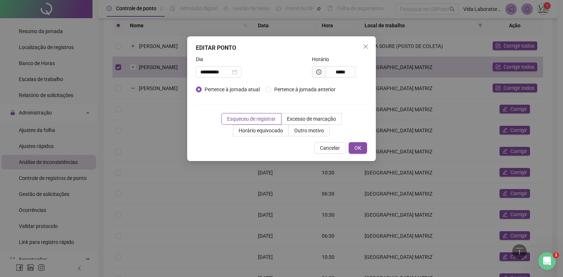
click at [365, 48] on icon "close" at bounding box center [366, 47] width 6 height 6
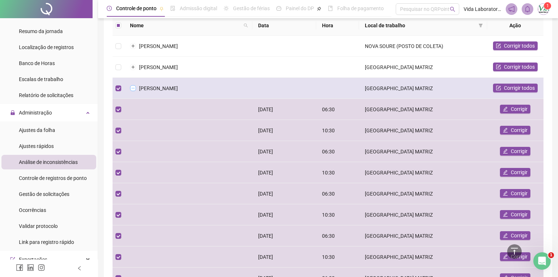
click at [135, 90] on button "Colapsar linha" at bounding box center [133, 88] width 6 height 6
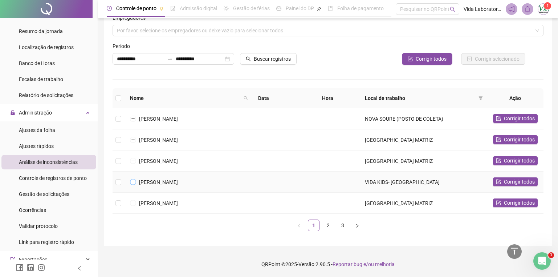
click at [133, 181] on button "Expandir linha" at bounding box center [133, 182] width 6 height 6
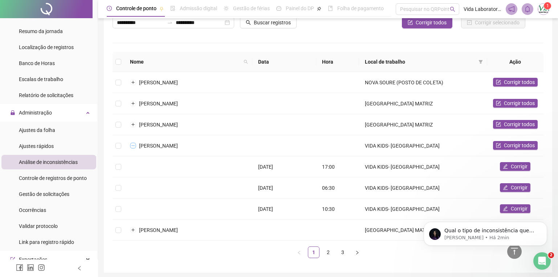
scroll to position [0, 0]
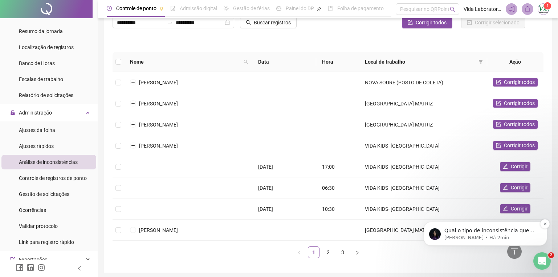
click at [488, 234] on p "Maria • Há 2min" at bounding box center [491, 237] width 94 height 7
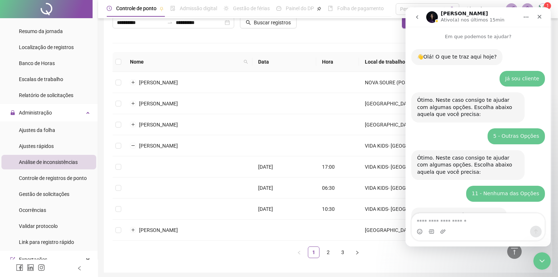
scroll to position [256, 0]
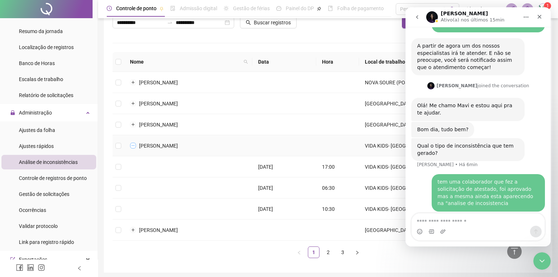
click at [134, 147] on button "Colapsar linha" at bounding box center [133, 146] width 6 height 6
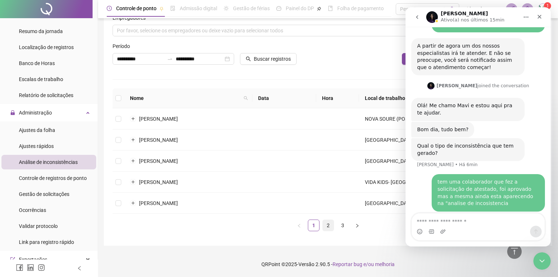
click at [326, 224] on link "2" at bounding box center [328, 225] width 11 height 11
click at [156, 121] on span "[PERSON_NAME]" at bounding box center [158, 119] width 39 height 6
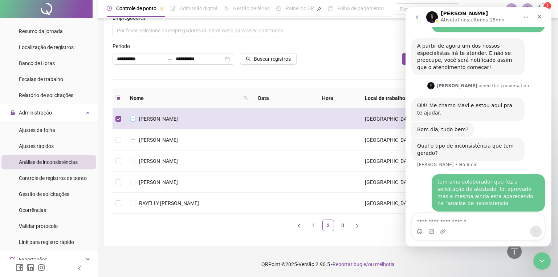
click at [131, 120] on button "Expandir linha" at bounding box center [133, 119] width 6 height 6
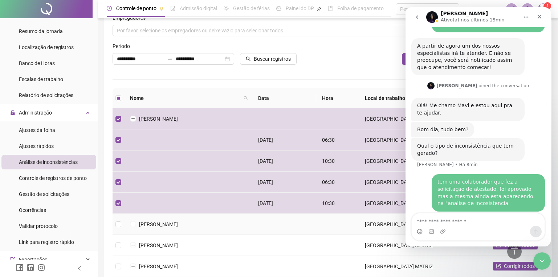
click at [173, 227] on span "LORENA MIRANDA DOS SANTOS" at bounding box center [158, 224] width 39 height 8
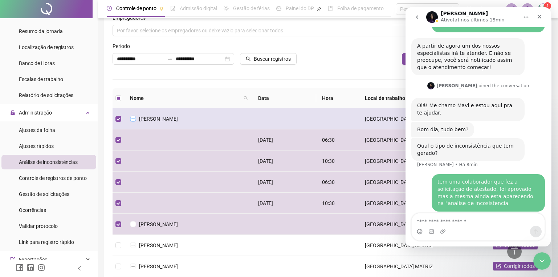
click at [134, 120] on button "Colapsar linha" at bounding box center [133, 119] width 6 height 6
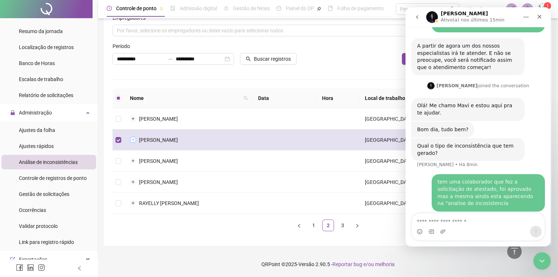
click at [134, 138] on button "Expandir linha" at bounding box center [133, 140] width 6 height 6
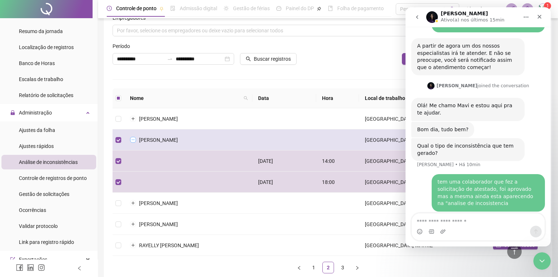
click at [132, 137] on button "Colapsar linha" at bounding box center [133, 140] width 6 height 6
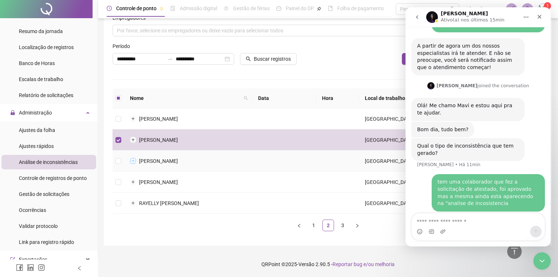
click at [131, 160] on button "Expandir linha" at bounding box center [133, 161] width 6 height 6
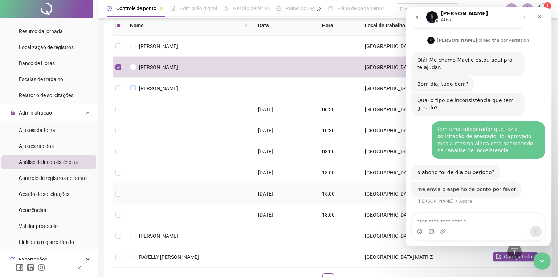
scroll to position [294, 0]
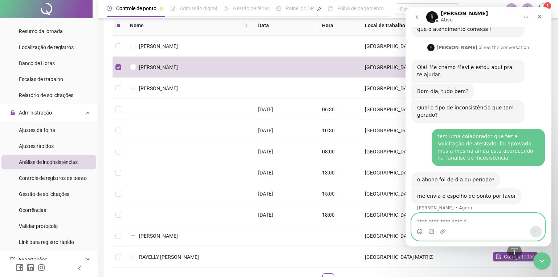
click at [487, 219] on textarea "Envie uma mensagem..." at bounding box center [477, 219] width 133 height 12
type textarea "*******"
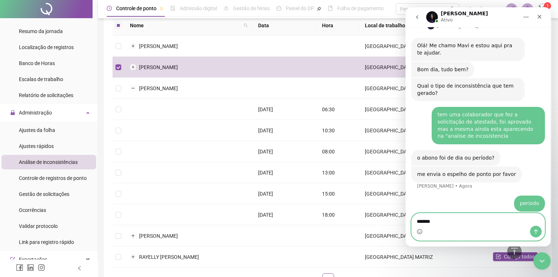
type textarea "********"
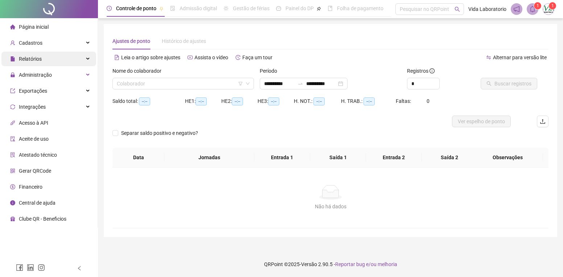
click at [80, 55] on div "Relatórios" at bounding box center [48, 59] width 95 height 15
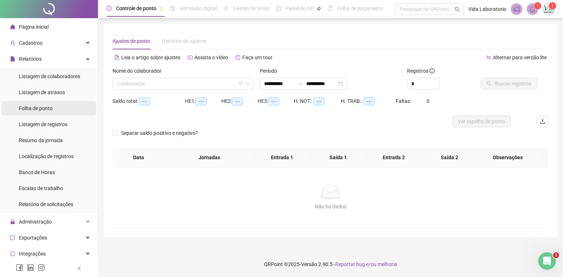
click at [43, 106] on span "Folha de ponto" at bounding box center [36, 108] width 34 height 6
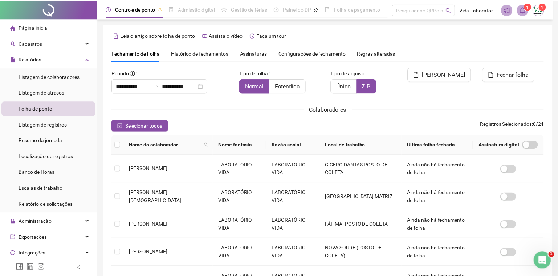
scroll to position [7, 0]
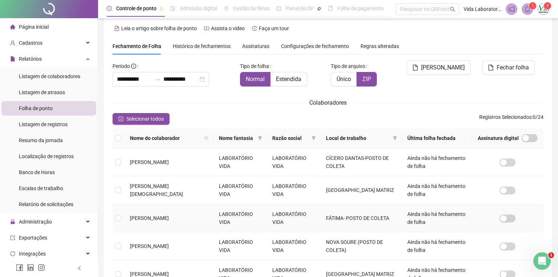
click at [162, 208] on td "[PERSON_NAME]" at bounding box center [168, 218] width 89 height 28
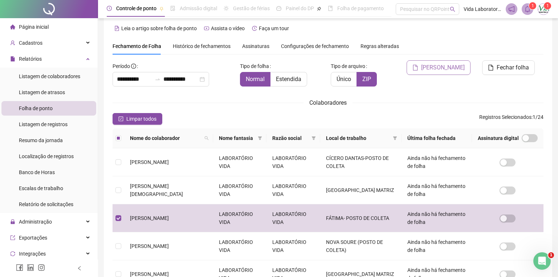
click at [442, 69] on span "[PERSON_NAME]" at bounding box center [443, 67] width 44 height 9
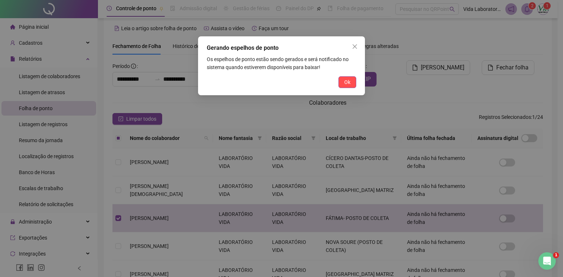
click at [348, 79] on span "Ok" at bounding box center [347, 82] width 6 height 8
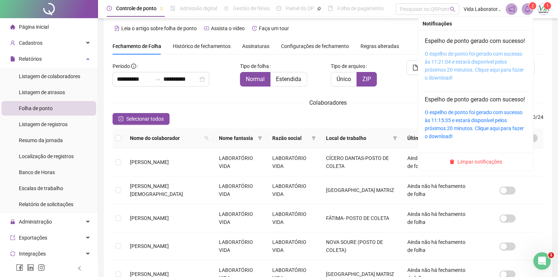
click at [440, 71] on link "O espelho de ponto foi gerado com sucesso às 11:21:04 e estará disponível pelos…" at bounding box center [474, 66] width 99 height 30
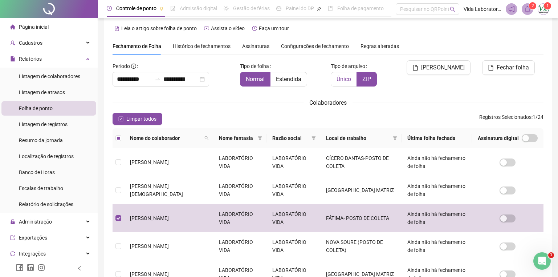
click at [347, 77] on span "Único" at bounding box center [343, 78] width 15 height 7
click at [446, 68] on span "[PERSON_NAME]" at bounding box center [443, 67] width 44 height 9
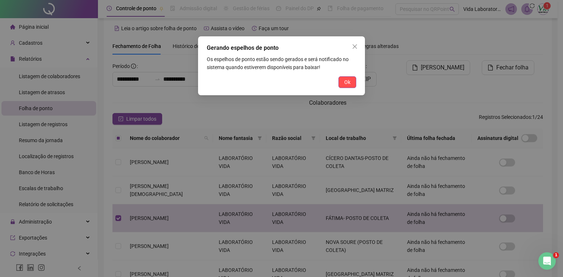
drag, startPoint x: 344, startPoint y: 78, endPoint x: 509, endPoint y: 8, distance: 178.7
click at [344, 77] on button "Ok" at bounding box center [348, 82] width 18 height 12
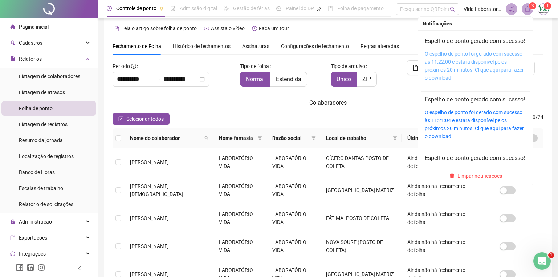
click at [434, 71] on link "O espelho de ponto foi gerado com sucesso às 11:22:00 e estará disponível pelos…" at bounding box center [474, 66] width 99 height 30
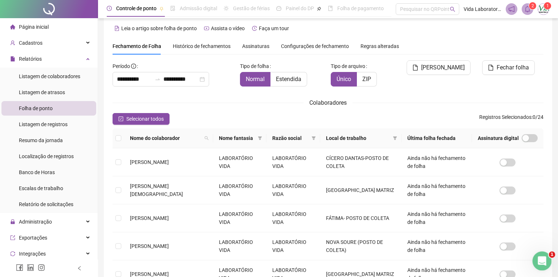
click at [540, 265] on div "Abertura do Messenger da Intercom" at bounding box center [541, 259] width 24 height 24
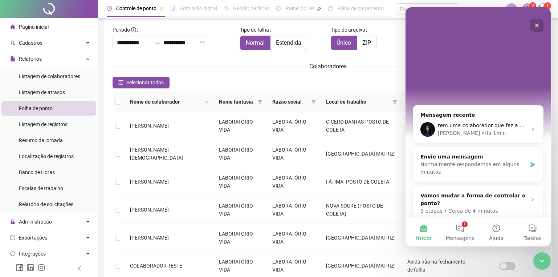
scroll to position [102, 0]
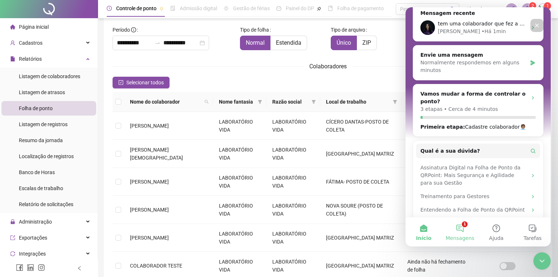
click at [459, 228] on button "1 Mensagens" at bounding box center [460, 231] width 36 height 29
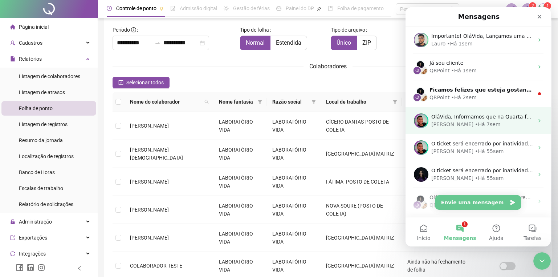
scroll to position [0, 0]
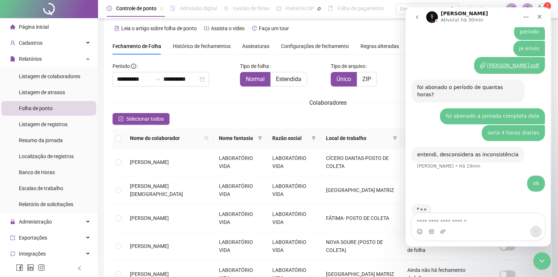
scroll to position [453, 0]
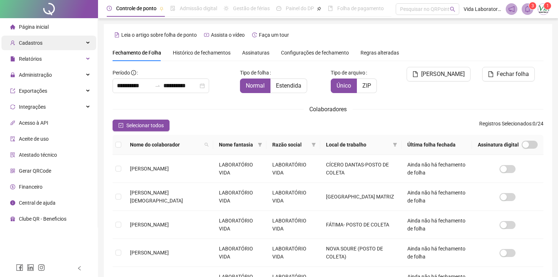
click at [61, 39] on div "Cadastros" at bounding box center [48, 43] width 95 height 15
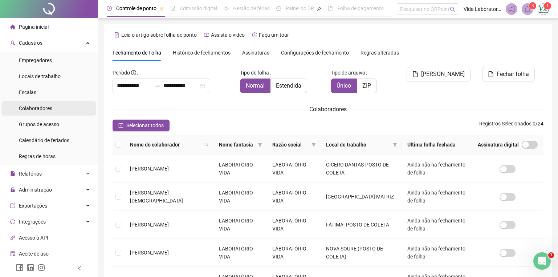
click at [42, 107] on span "Colaboradores" at bounding box center [35, 108] width 33 height 6
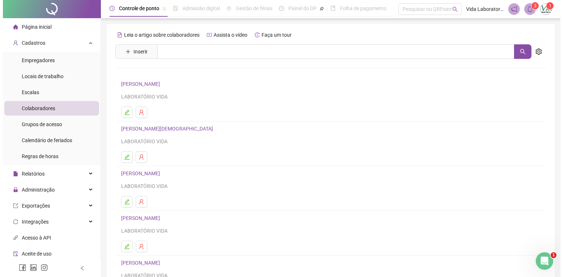
scroll to position [74, 0]
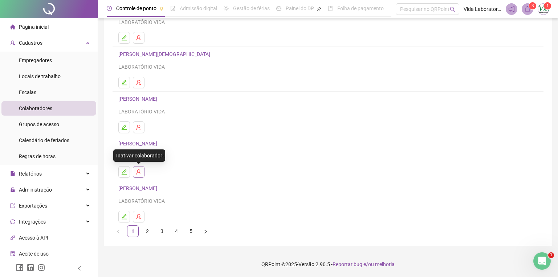
click at [142, 175] on button "button" at bounding box center [139, 172] width 12 height 12
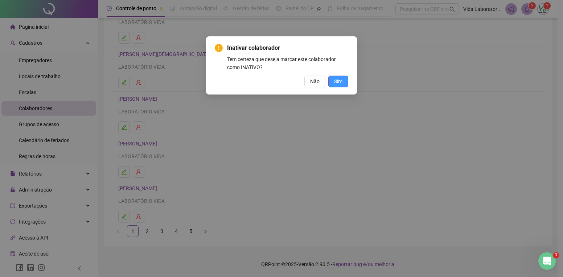
click at [341, 80] on span "Sim" at bounding box center [338, 81] width 8 height 8
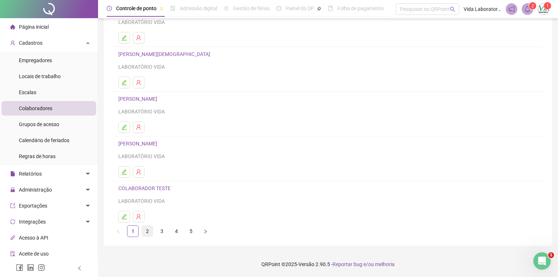
click at [149, 232] on link "2" at bounding box center [147, 230] width 11 height 11
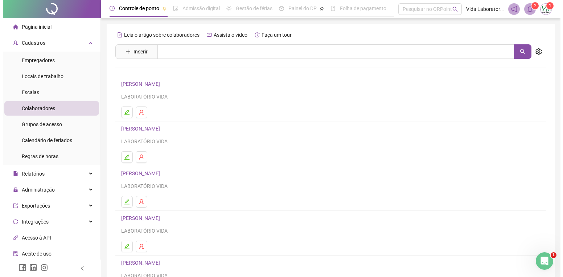
scroll to position [73, 0]
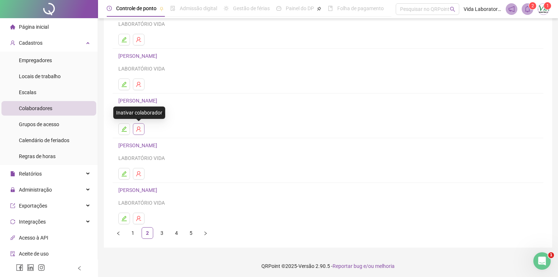
click at [142, 128] on button "button" at bounding box center [139, 129] width 12 height 12
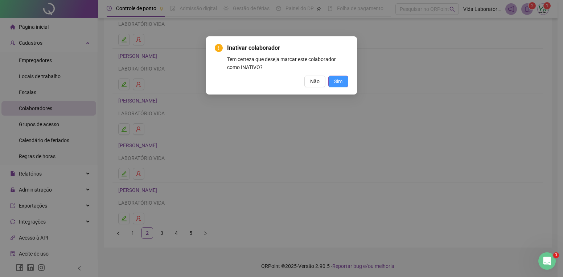
click at [341, 78] on span "Sim" at bounding box center [338, 81] width 8 height 8
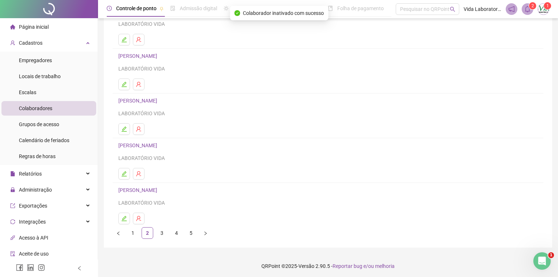
scroll to position [74, 0]
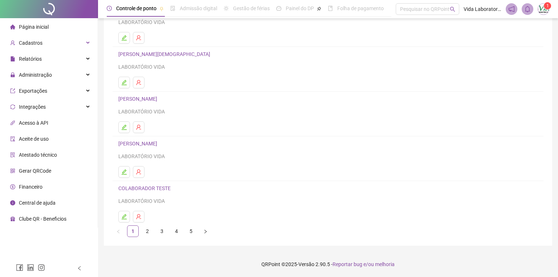
scroll to position [74, 0]
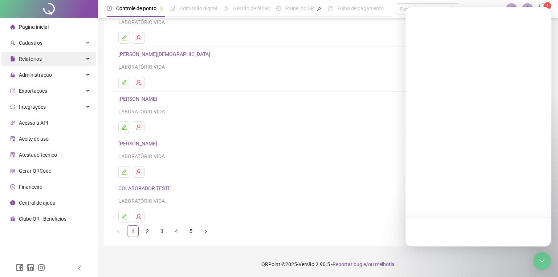
click at [84, 59] on div "Relatórios" at bounding box center [48, 59] width 95 height 15
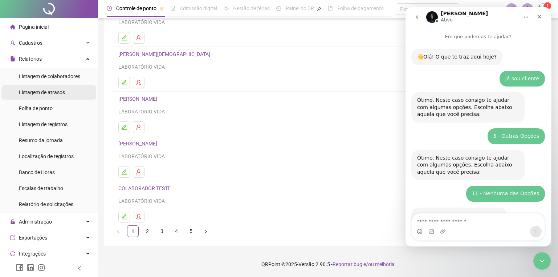
scroll to position [333, 0]
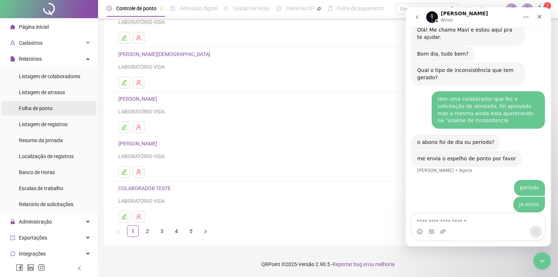
click at [55, 107] on li "Folha de ponto" at bounding box center [48, 108] width 95 height 15
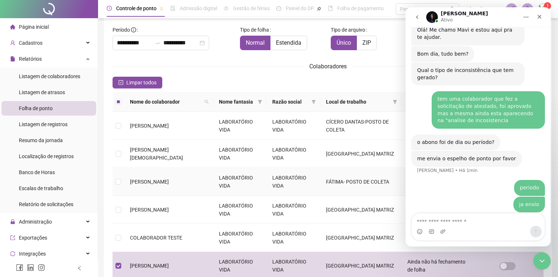
scroll to position [7, 0]
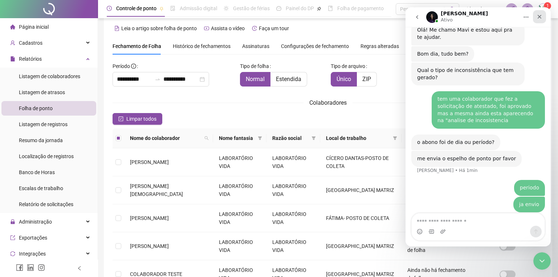
click at [540, 17] on icon "Fechar" at bounding box center [539, 17] width 6 height 6
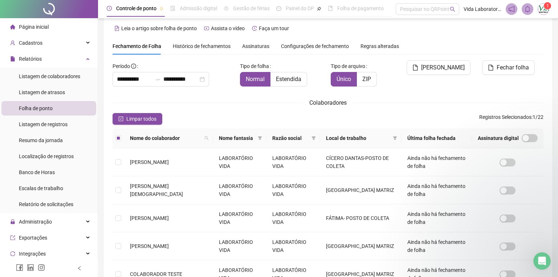
scroll to position [333, 0]
click at [433, 68] on span "[PERSON_NAME]" at bounding box center [443, 67] width 44 height 9
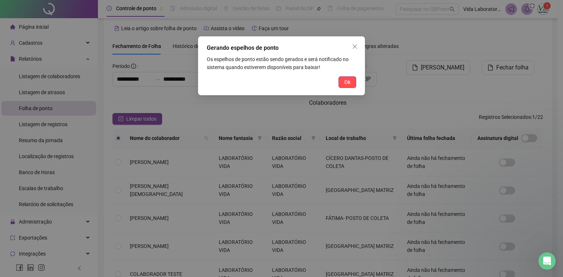
drag, startPoint x: 350, startPoint y: 79, endPoint x: 522, endPoint y: 9, distance: 186.3
click at [350, 79] on span "Ok" at bounding box center [347, 82] width 6 height 8
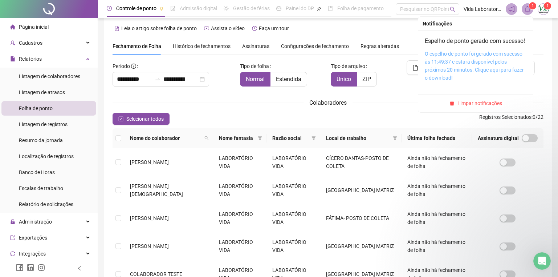
click at [452, 77] on link "O espelho de ponto foi gerado com sucesso às 11:49:37 e estará disponível pelos…" at bounding box center [474, 66] width 99 height 30
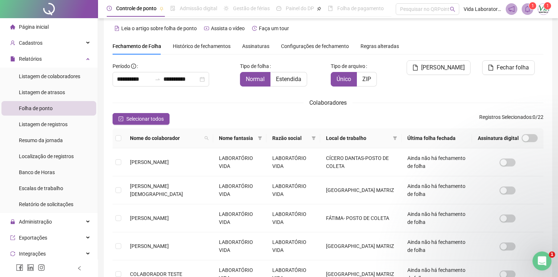
click at [541, 261] on icon "Abertura do Messenger da Intercom" at bounding box center [541, 260] width 12 height 12
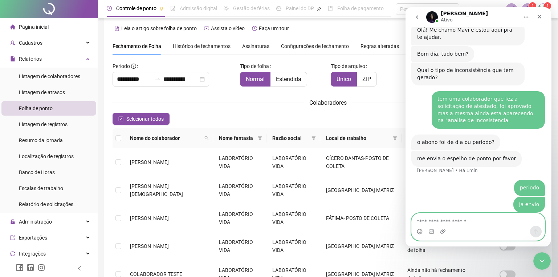
click at [445, 232] on icon "Upload do anexo" at bounding box center [443, 231] width 6 height 6
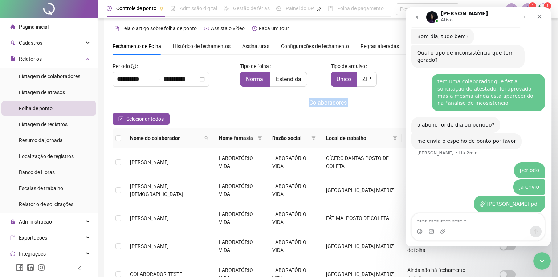
click at [221, 107] on div "**********" at bounding box center [327, 255] width 431 height 390
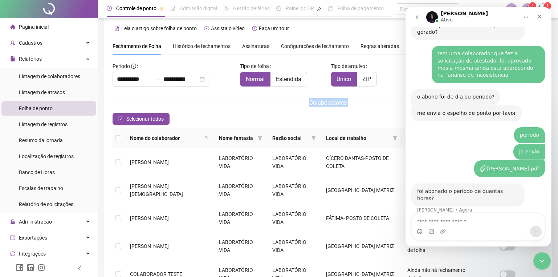
scroll to position [372, 0]
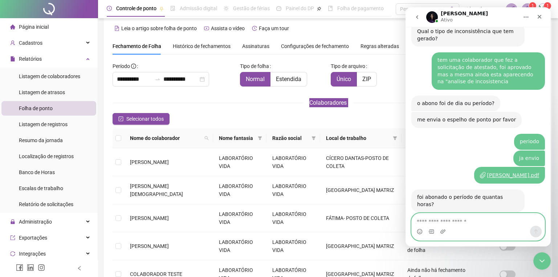
click at [474, 217] on textarea "Envie uma mensagem..." at bounding box center [477, 219] width 133 height 12
type textarea "**********"
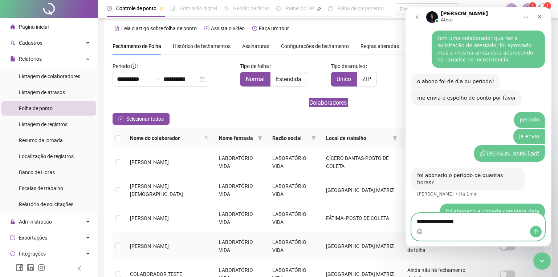
type textarea "**********"
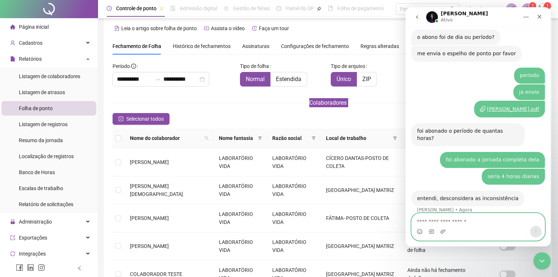
scroll to position [431, 0]
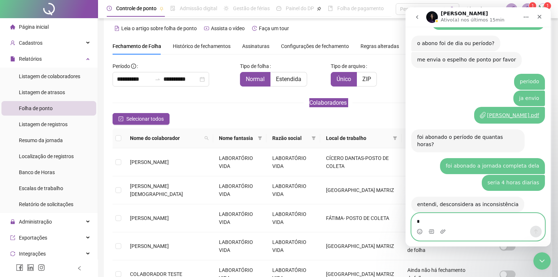
type textarea "**"
